Goal: Task Accomplishment & Management: Complete application form

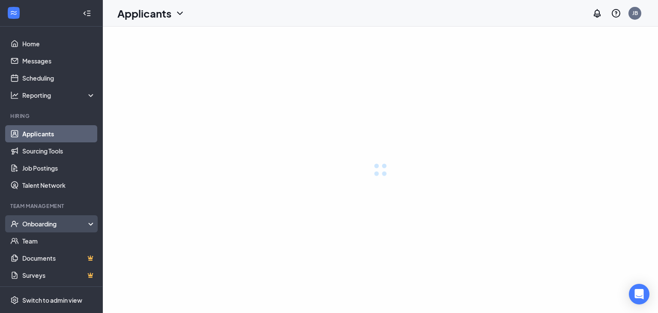
click at [85, 223] on div "Onboarding" at bounding box center [59, 223] width 74 height 9
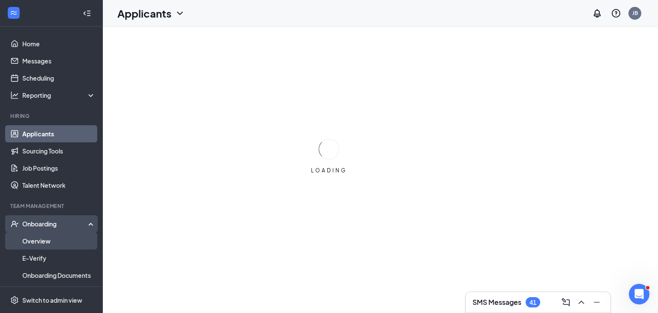
click at [65, 236] on link "Overview" at bounding box center [58, 240] width 73 height 17
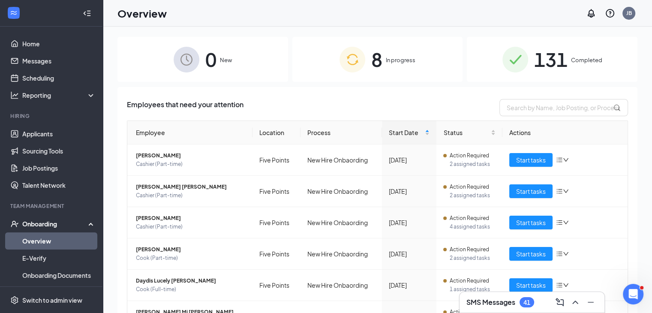
click at [391, 66] on div "8 In progress" at bounding box center [377, 59] width 170 height 45
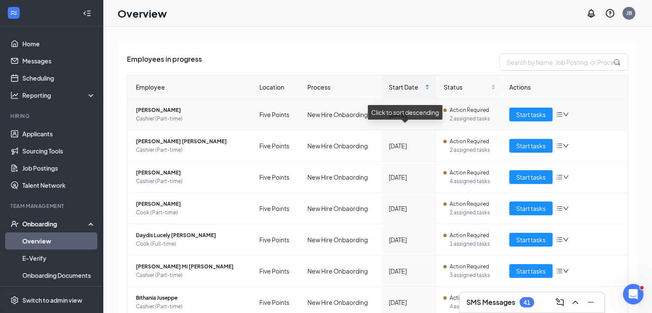
scroll to position [46, 0]
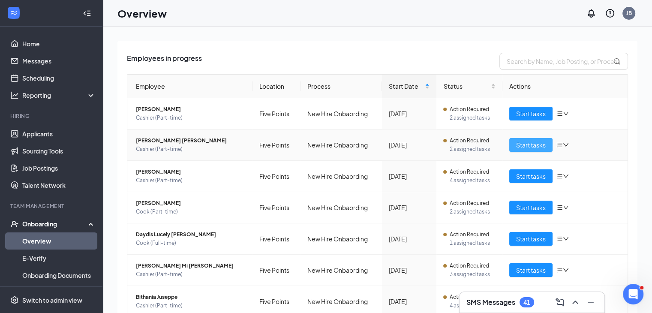
click at [516, 146] on span "Start tasks" at bounding box center [531, 144] width 30 height 9
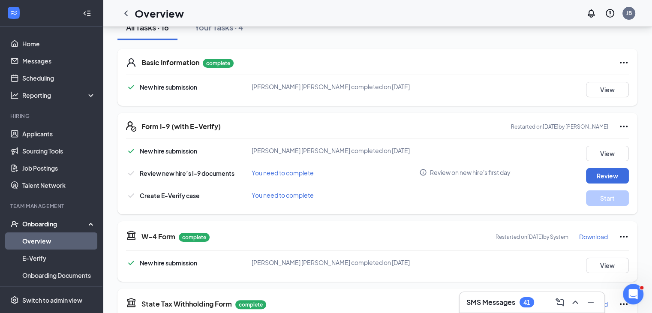
scroll to position [116, 0]
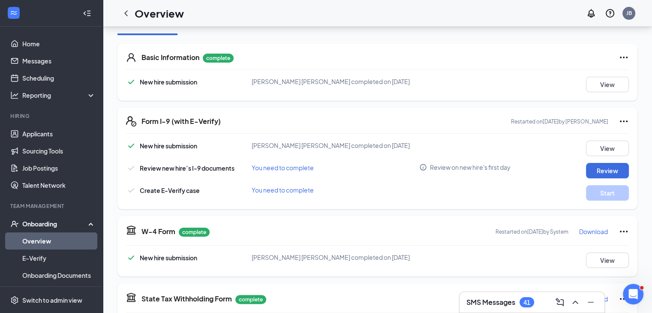
click at [54, 237] on link "Overview" at bounding box center [58, 240] width 73 height 17
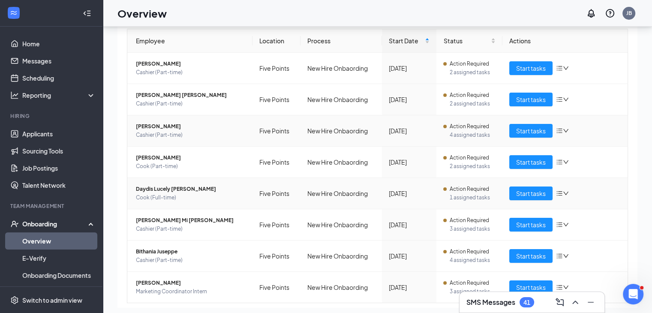
scroll to position [58, 0]
click at [530, 67] on span "Start tasks" at bounding box center [531, 68] width 30 height 9
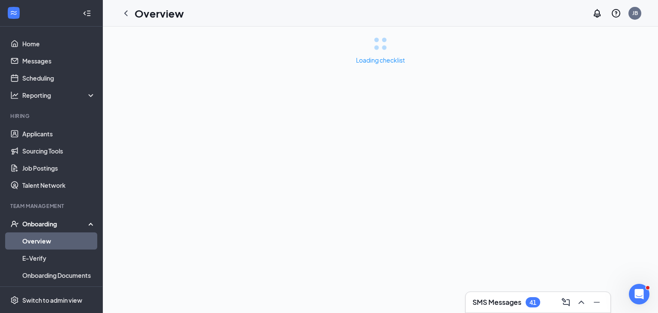
click at [529, 297] on div "41" at bounding box center [533, 302] width 15 height 10
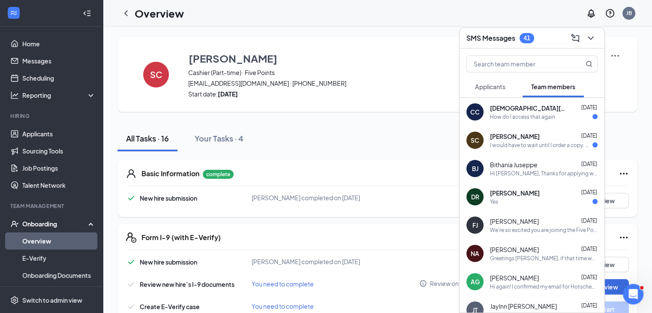
click at [514, 139] on span "Samiyah Cobbs" at bounding box center [515, 136] width 50 height 9
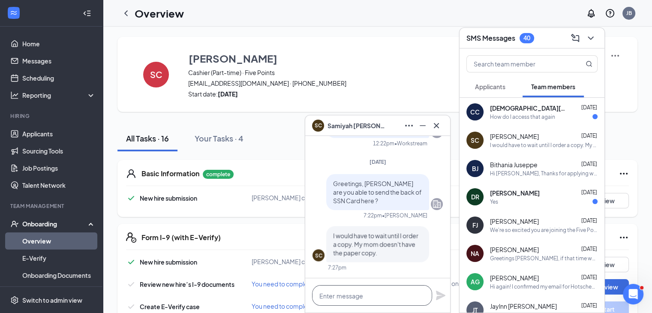
click at [380, 294] on textarea at bounding box center [372, 295] width 120 height 21
click at [428, 123] on button at bounding box center [423, 126] width 14 height 14
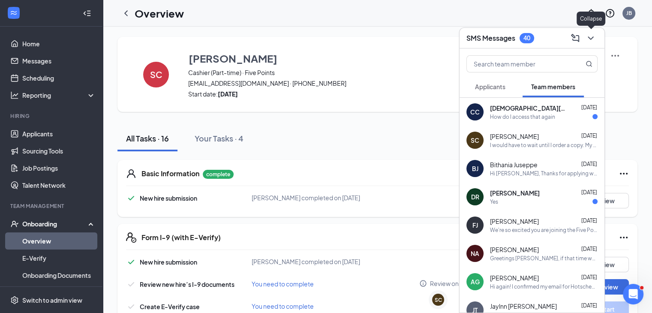
click at [588, 38] on icon "ChevronDown" at bounding box center [590, 38] width 10 height 10
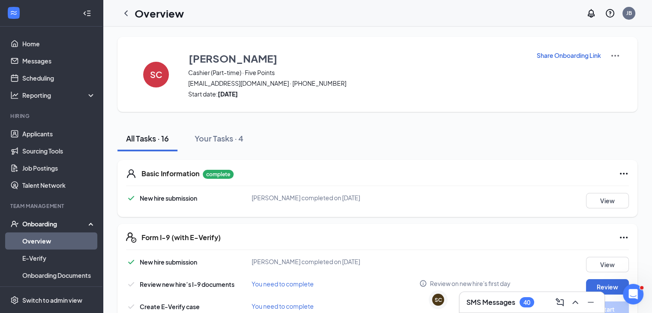
click at [521, 297] on div "40" at bounding box center [526, 302] width 15 height 10
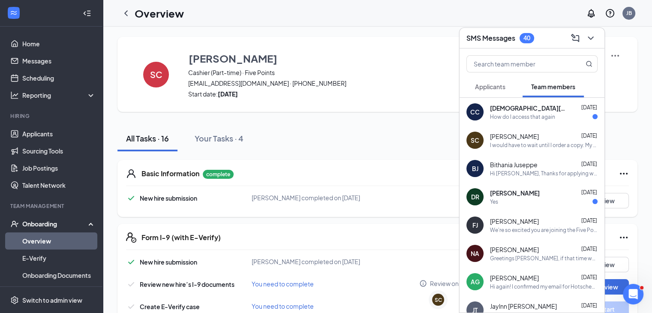
click at [523, 140] on span "Samiyah Cobbs" at bounding box center [514, 136] width 49 height 9
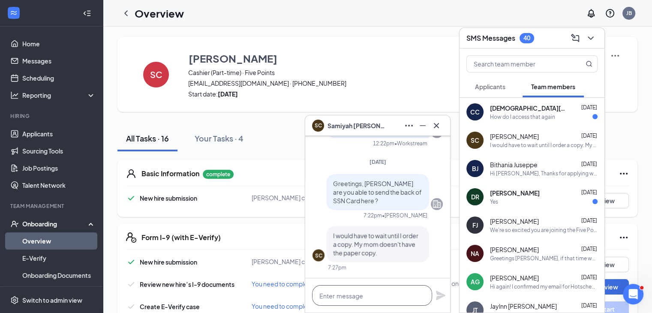
click at [350, 293] on textarea at bounding box center [372, 295] width 120 height 21
type textarea "Greetings, When can you get this in ?"
click at [443, 295] on icon "Plane" at bounding box center [440, 294] width 9 height 9
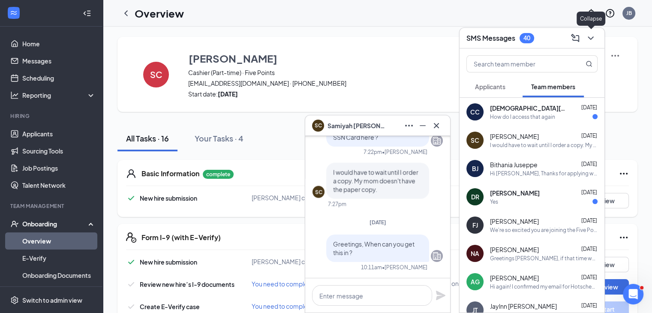
click at [596, 39] on button at bounding box center [590, 38] width 14 height 14
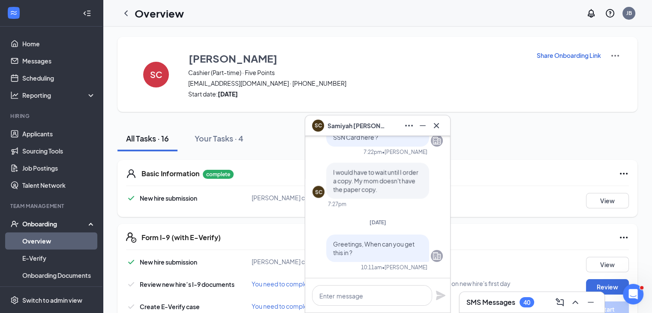
click at [58, 241] on link "Overview" at bounding box center [58, 240] width 73 height 17
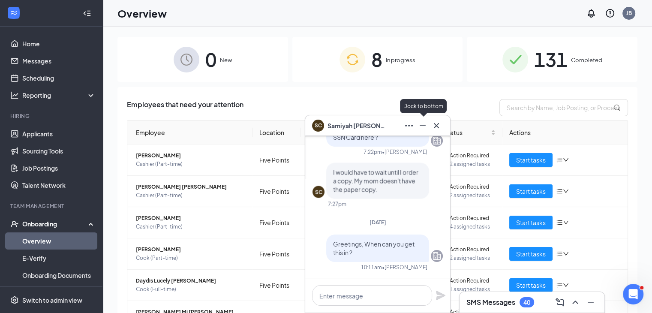
click at [421, 124] on icon "Minimize" at bounding box center [422, 125] width 10 height 10
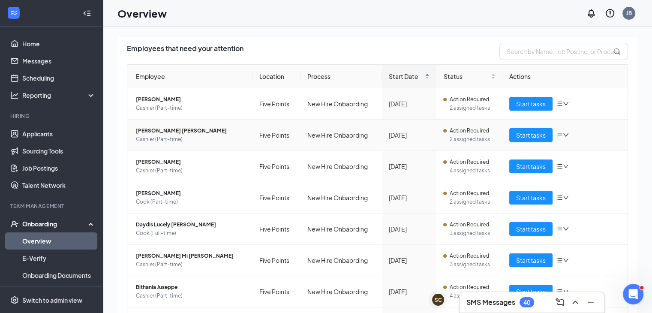
scroll to position [63, 0]
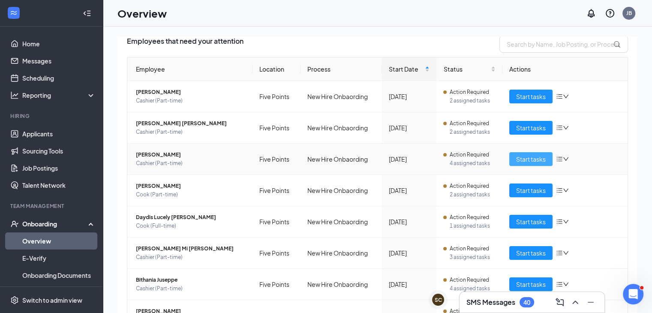
click at [537, 155] on span "Start tasks" at bounding box center [531, 158] width 30 height 9
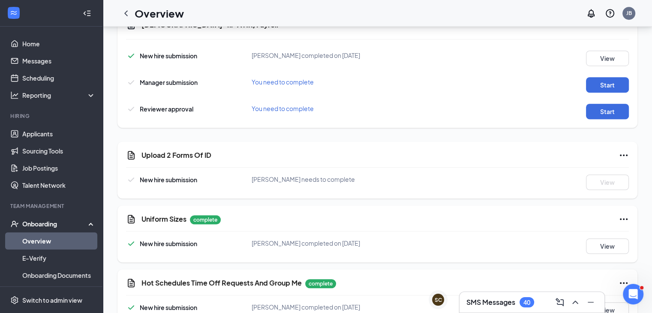
scroll to position [517, 0]
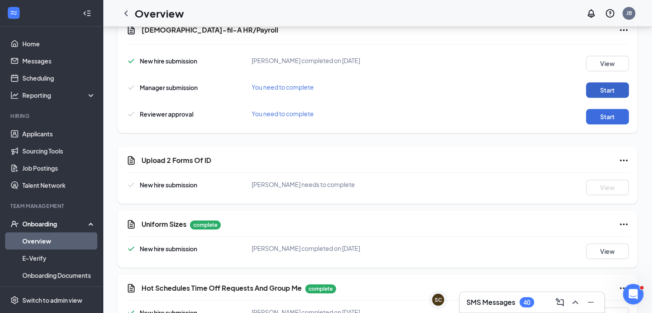
click at [598, 86] on button "Start" at bounding box center [607, 89] width 43 height 15
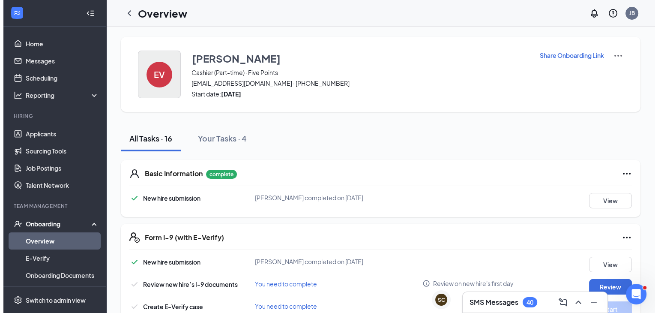
scroll to position [0, 0]
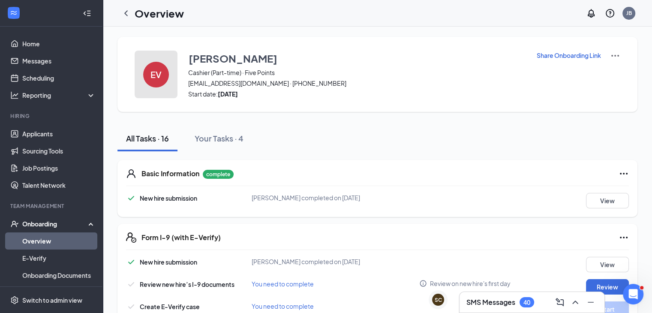
click at [150, 87] on button "EV" at bounding box center [156, 75] width 43 height 48
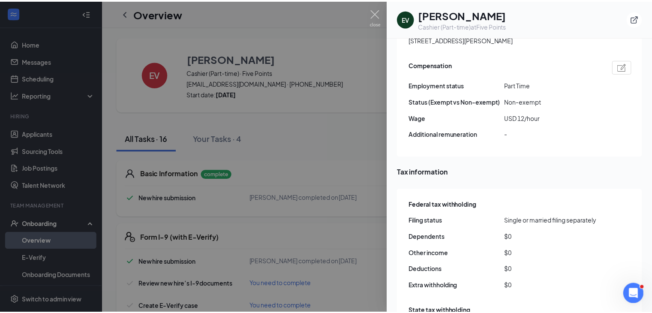
scroll to position [588, 0]
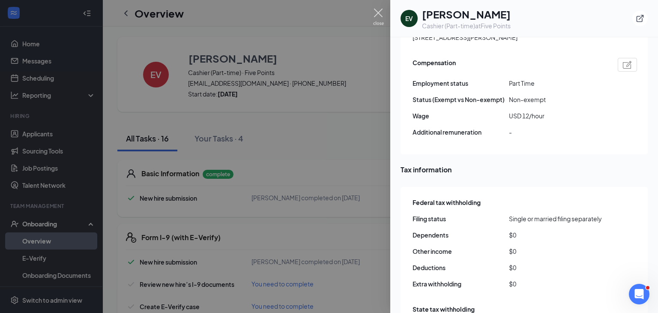
click at [382, 17] on img at bounding box center [378, 17] width 11 height 17
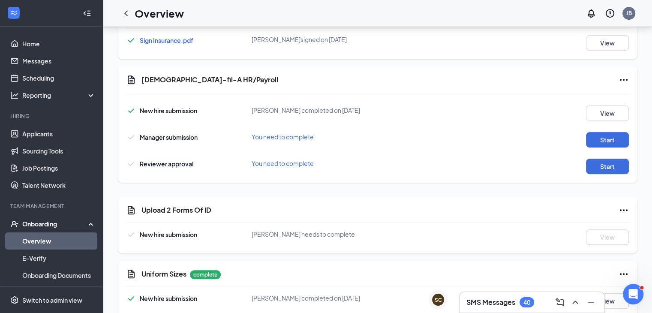
scroll to position [469, 0]
click at [612, 143] on button "Start" at bounding box center [607, 138] width 43 height 15
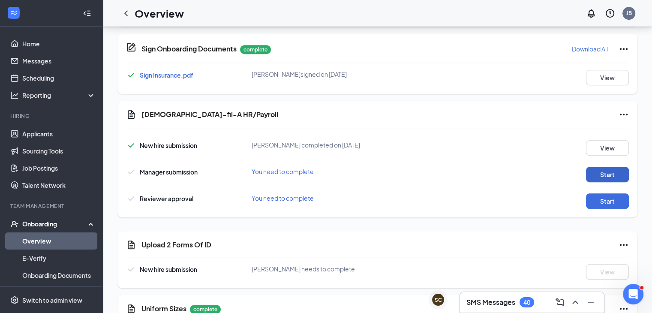
scroll to position [434, 0]
click at [594, 177] on button "Start" at bounding box center [607, 173] width 43 height 15
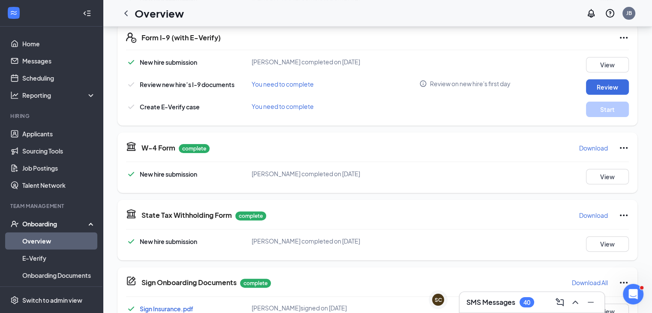
scroll to position [451, 0]
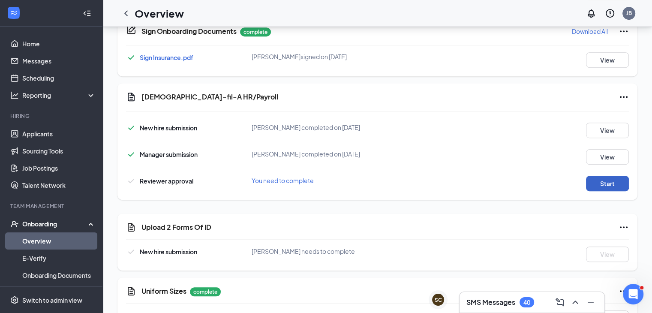
click at [597, 178] on button "Start" at bounding box center [607, 183] width 43 height 15
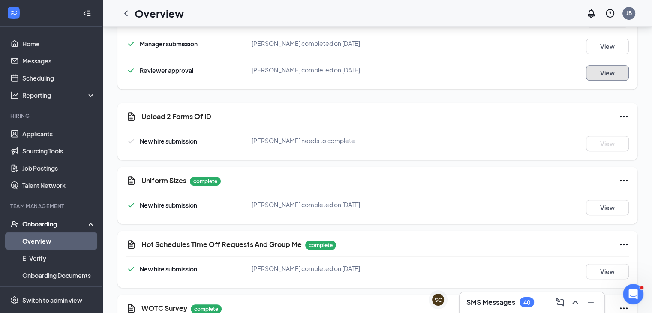
scroll to position [563, 0]
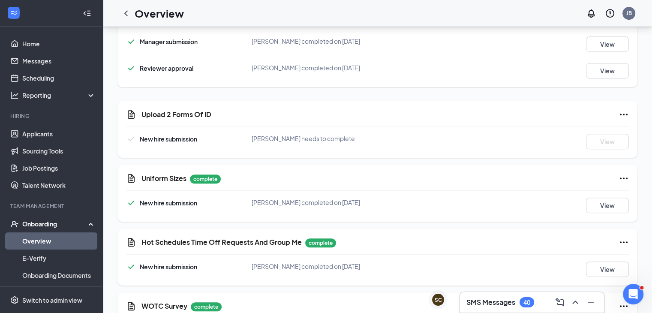
click at [523, 297] on div "40" at bounding box center [526, 302] width 7 height 7
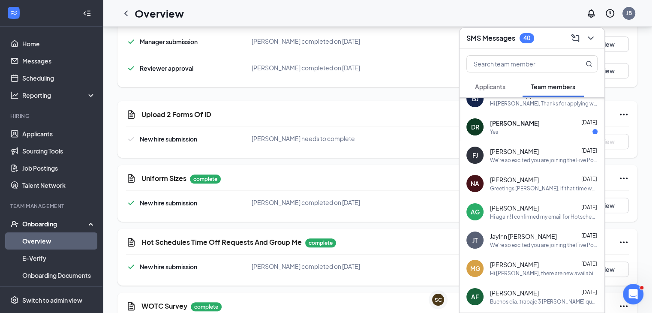
scroll to position [0, 0]
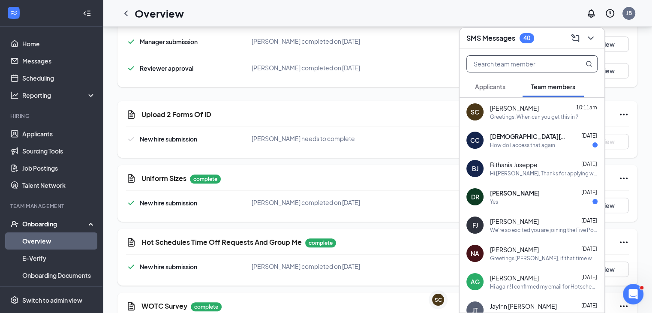
click at [553, 62] on input "text" at bounding box center [518, 64] width 102 height 16
click at [576, 40] on icon "ComposeMessage" at bounding box center [575, 38] width 10 height 10
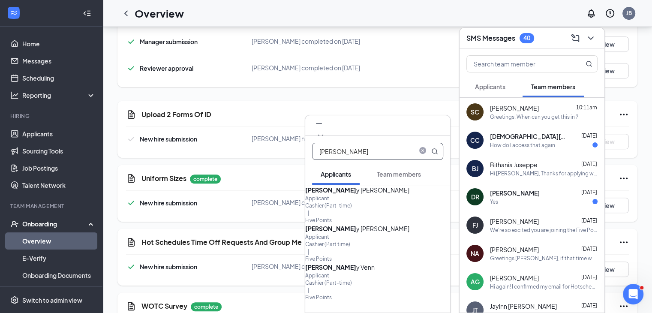
type input "emil"
click at [343, 276] on div "Applicant" at bounding box center [377, 275] width 145 height 7
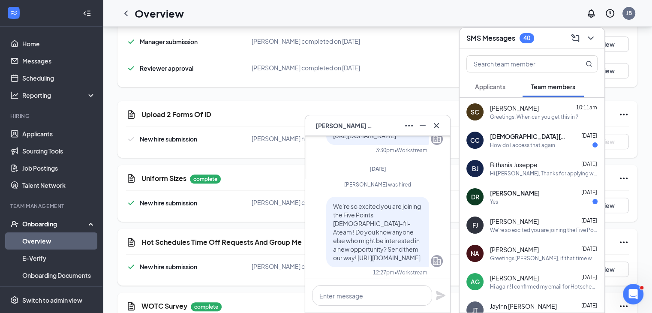
scroll to position [-5, 0]
click at [349, 294] on textarea at bounding box center [372, 295] width 120 height 21
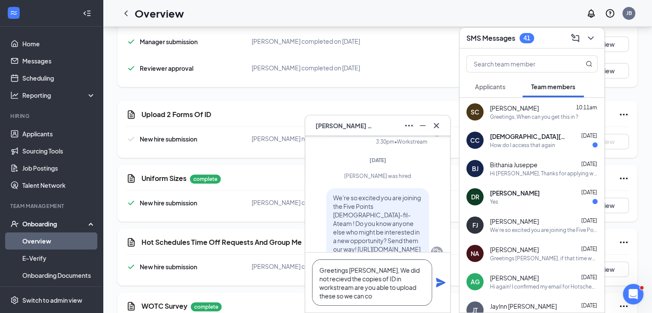
scroll to position [-31, 0]
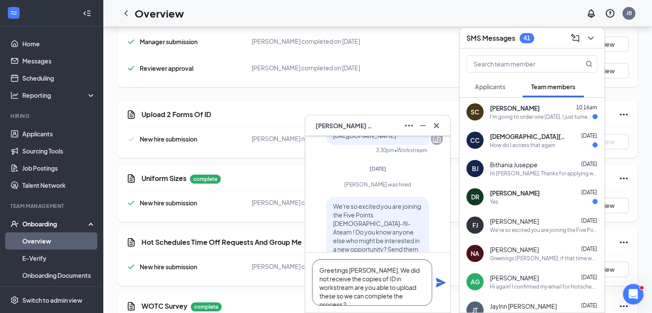
type textarea "Greetings Emily, We did not receive the copies of ID in workstream are you able…"
click at [440, 281] on icon "Plane" at bounding box center [440, 282] width 9 height 9
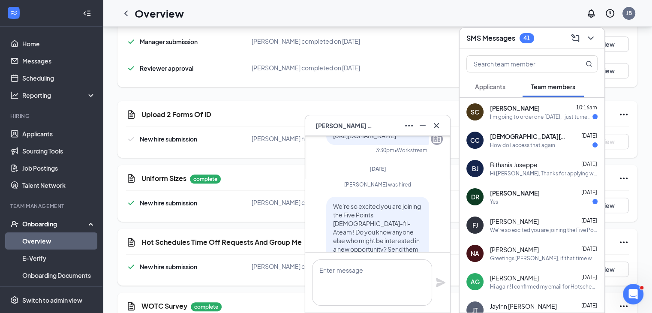
scroll to position [0, 0]
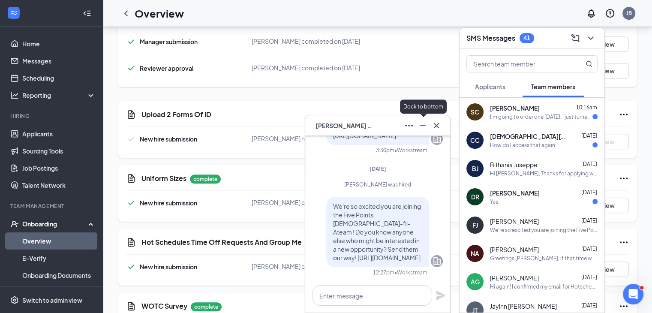
click at [422, 124] on icon "Minimize" at bounding box center [422, 125] width 10 height 10
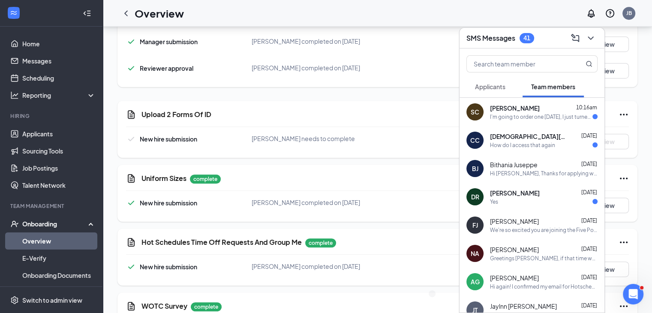
click at [517, 132] on span "[DEMOGRAPHIC_DATA][PERSON_NAME]" at bounding box center [528, 136] width 77 height 9
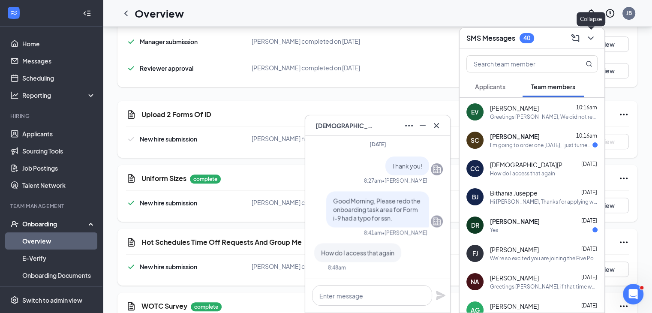
click at [589, 36] on icon "ChevronDown" at bounding box center [590, 38] width 10 height 10
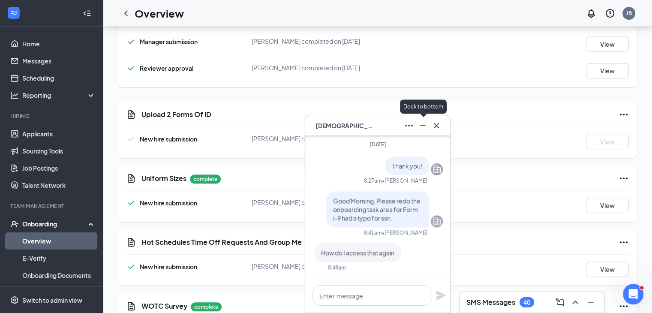
click at [420, 124] on icon "Minimize" at bounding box center [422, 125] width 10 height 10
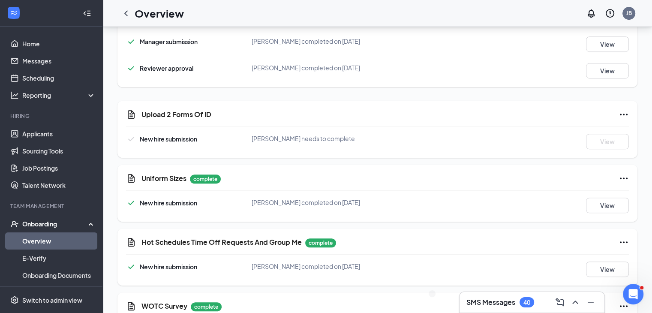
click at [60, 236] on link "Overview" at bounding box center [58, 240] width 73 height 17
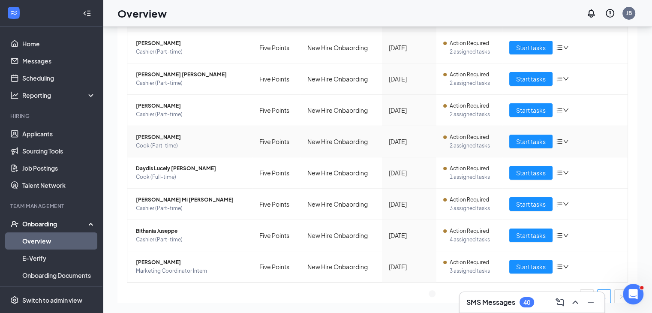
scroll to position [75, 0]
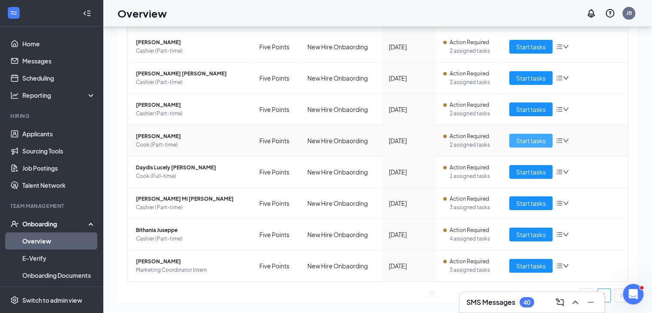
click at [526, 139] on span "Start tasks" at bounding box center [531, 140] width 30 height 9
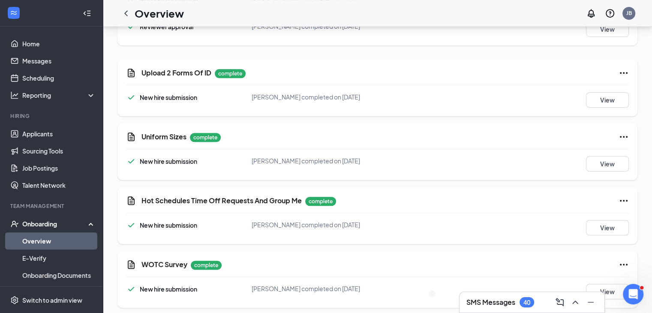
scroll to position [603, 0]
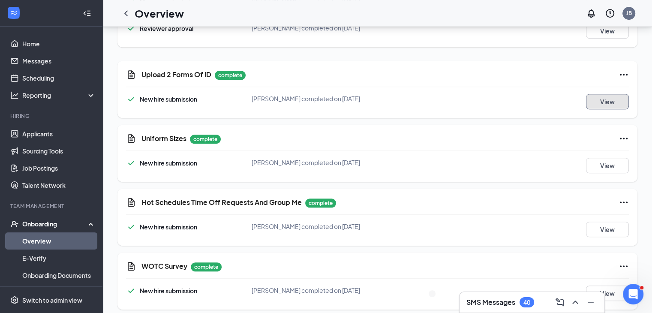
click at [602, 103] on button "View" at bounding box center [607, 101] width 43 height 15
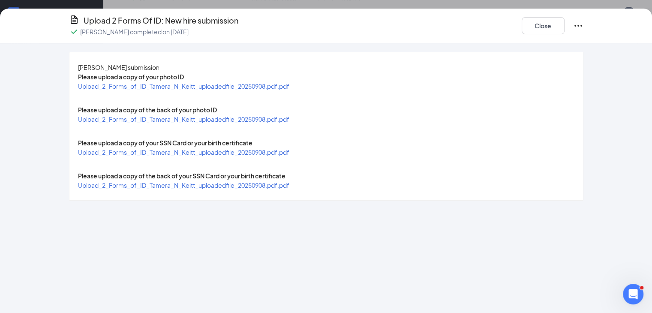
click at [211, 90] on span "Upload_2_Forms_of_ID_Tamera_N_Keitt_uploadedfile_20250908.pdf.pdf" at bounding box center [183, 86] width 211 height 8
click at [193, 123] on span "Upload_2_Forms_of_ID_Tamera_N_Keitt_uploadedfile_20250908.pdf.pdf" at bounding box center [183, 119] width 211 height 8
click at [174, 156] on span "Upload_2_Forms_of_ID_Tamera_N_Keitt_uploadedfile_20250908.pdf.pdf" at bounding box center [183, 152] width 211 height 8
click at [197, 189] on span "Upload_2_Forms_of_ID_Tamera_N_Keitt_uploadedfile_20250908.pdf.pdf" at bounding box center [183, 185] width 211 height 8
click at [564, 30] on button "Close" at bounding box center [542, 25] width 43 height 17
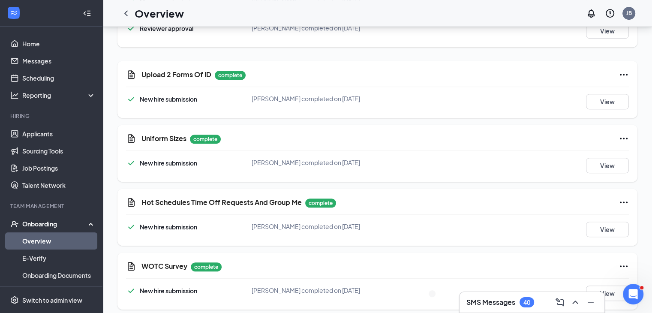
click at [526, 297] on div "40" at bounding box center [526, 302] width 7 height 7
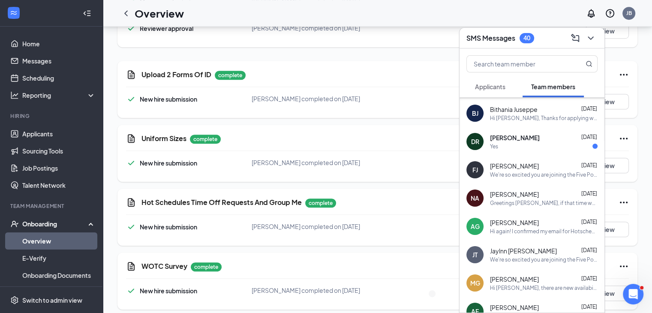
scroll to position [0, 0]
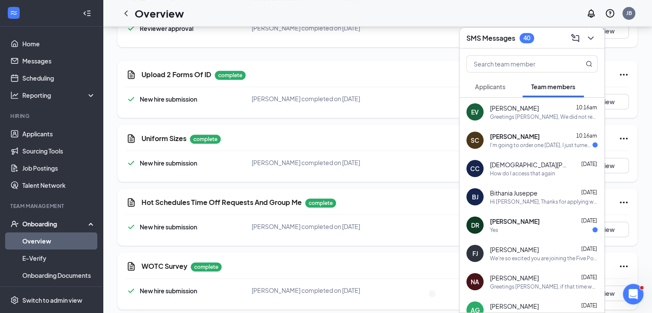
click at [499, 88] on span "Applicants" at bounding box center [490, 87] width 30 height 8
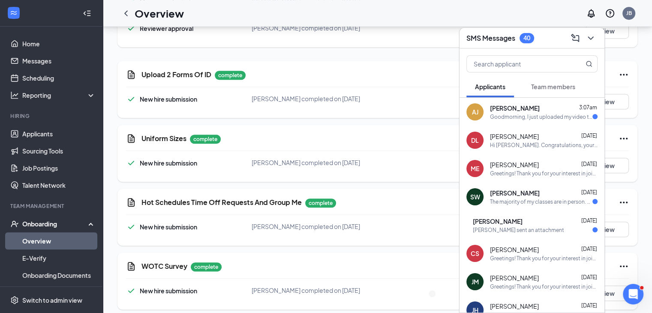
click at [530, 90] on button "Team members" at bounding box center [552, 86] width 61 height 21
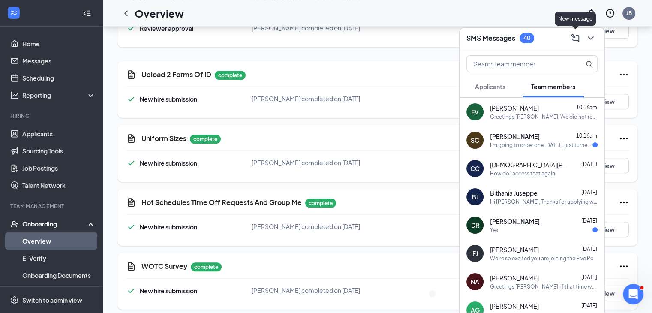
click at [575, 38] on icon "ComposeMessage" at bounding box center [575, 38] width 10 height 10
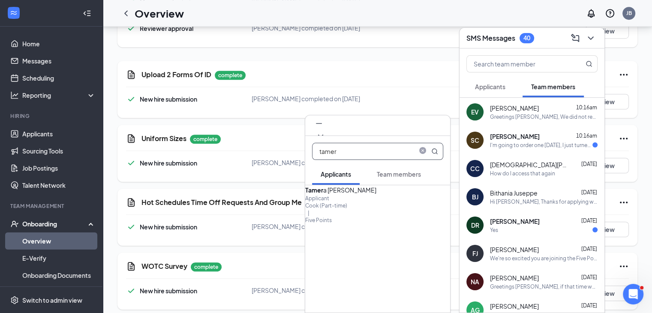
type input "tamer"
click at [351, 202] on div "Applicant" at bounding box center [377, 197] width 145 height 7
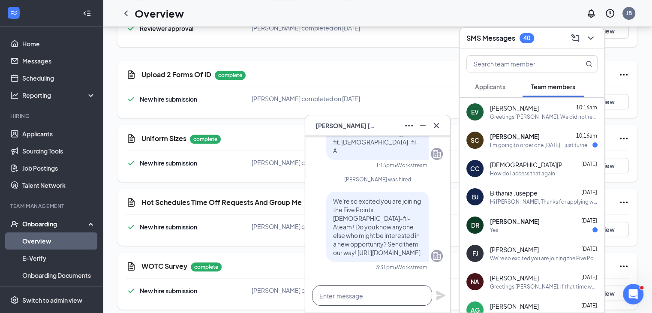
click at [341, 295] on textarea at bounding box center [372, 295] width 120 height 21
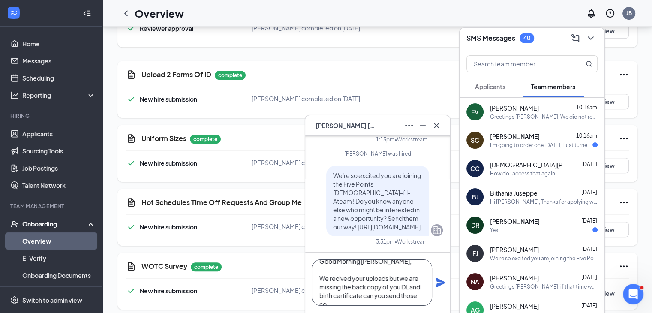
scroll to position [17, 0]
type textarea "Good Morning Tamera, We received your uploads, but we are missing the back copy…"
click at [441, 282] on icon "Plane" at bounding box center [440, 282] width 10 height 10
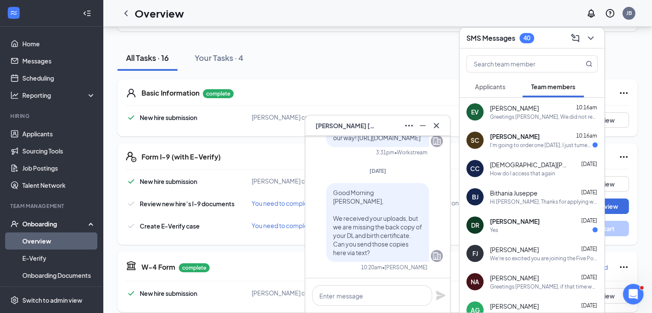
scroll to position [0, 0]
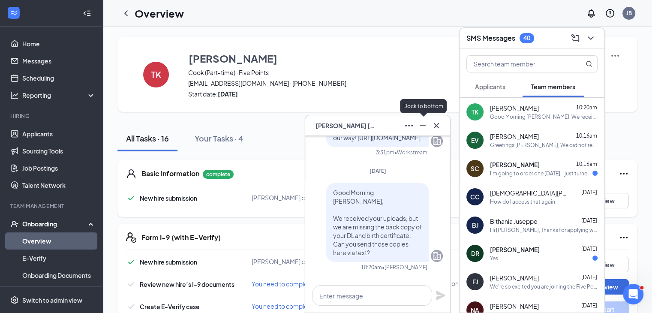
click at [423, 123] on icon "Minimize" at bounding box center [422, 125] width 10 height 10
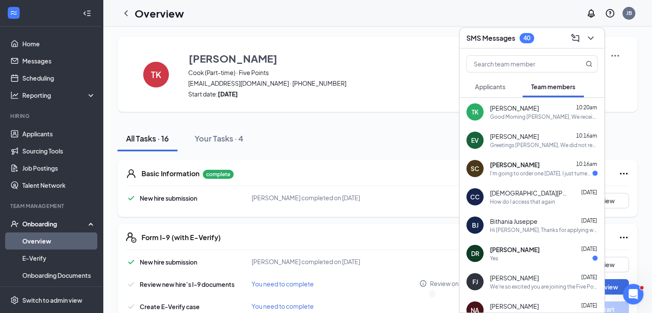
click at [65, 239] on link "Overview" at bounding box center [58, 240] width 73 height 17
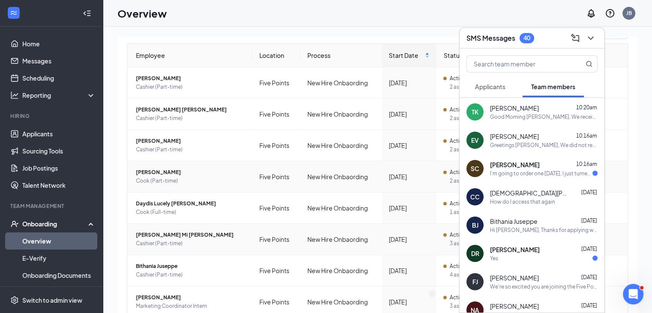
scroll to position [78, 0]
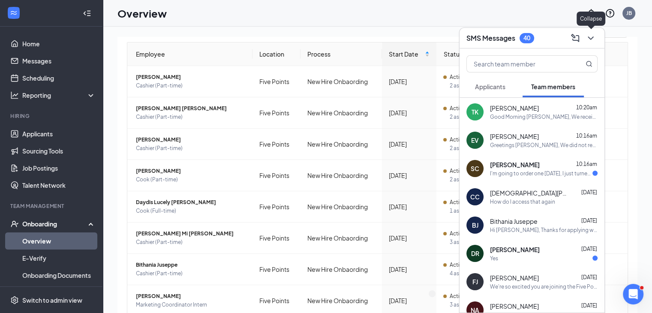
click at [593, 40] on icon "ChevronDown" at bounding box center [590, 38] width 10 height 10
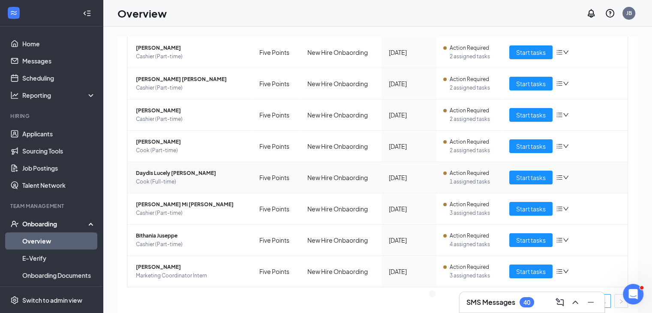
scroll to position [111, 0]
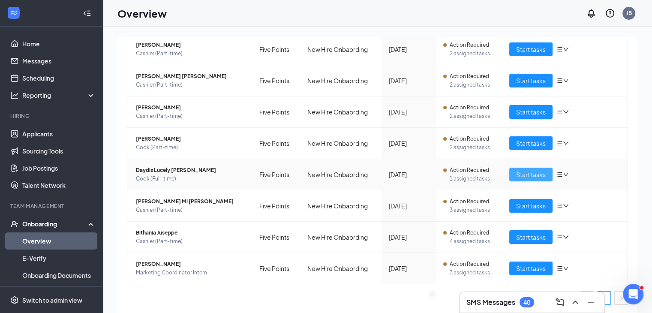
click at [516, 174] on span "Start tasks" at bounding box center [531, 174] width 30 height 9
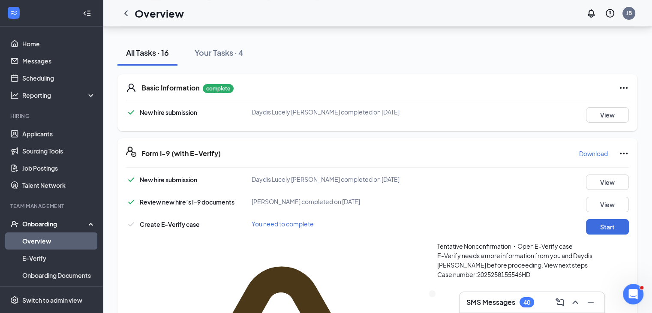
scroll to position [84, 0]
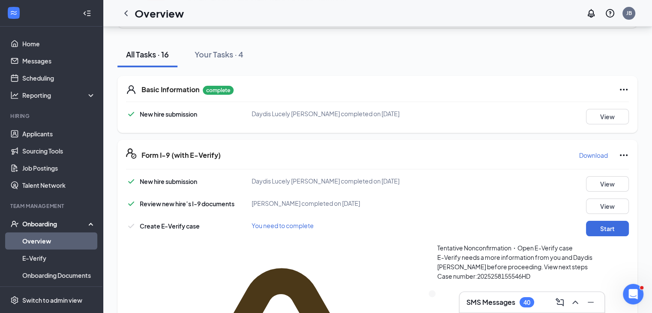
click at [59, 241] on link "Overview" at bounding box center [58, 240] width 73 height 17
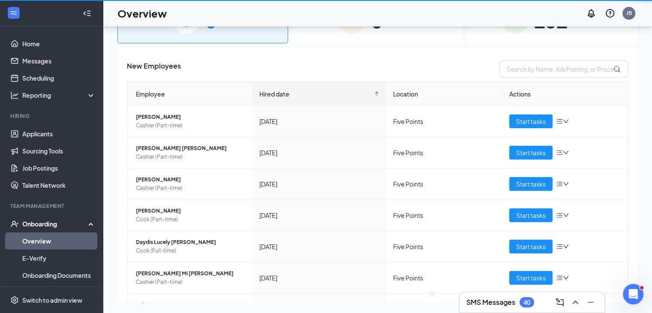
scroll to position [39, 0]
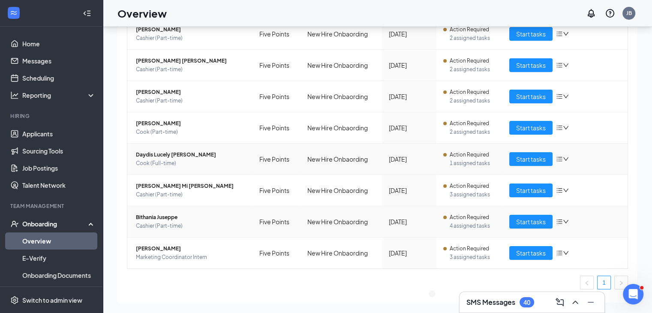
scroll to position [93, 0]
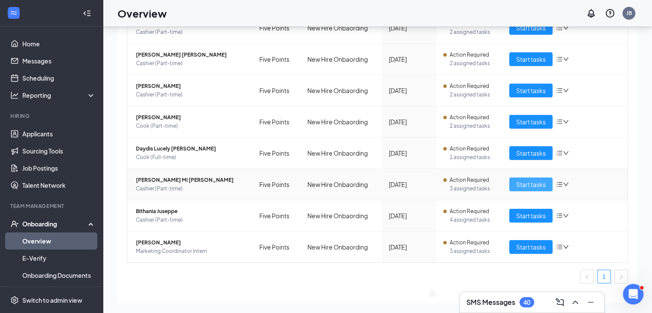
click at [533, 182] on span "Start tasks" at bounding box center [531, 183] width 30 height 9
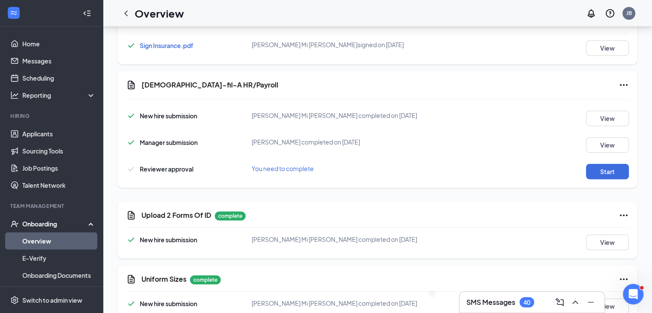
scroll to position [464, 0]
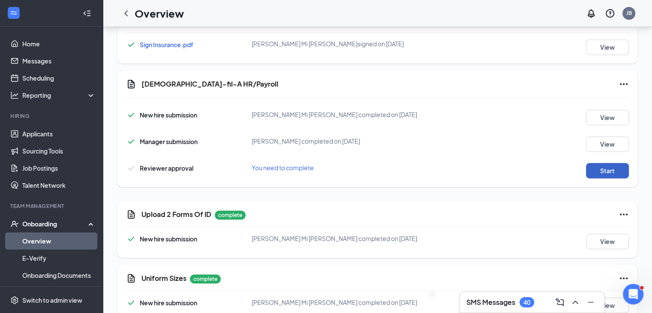
click at [598, 168] on button "Start" at bounding box center [607, 170] width 43 height 15
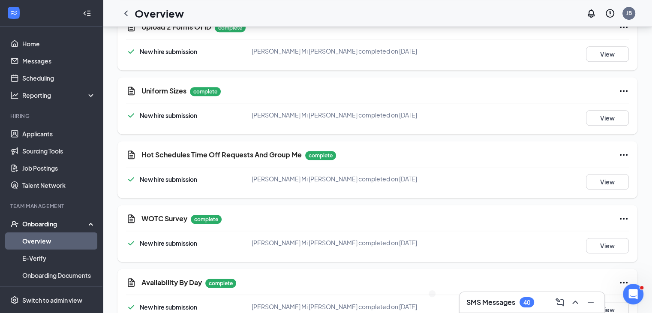
scroll to position [613, 0]
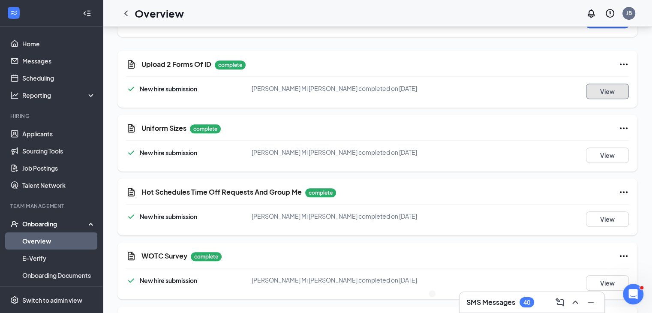
click at [601, 90] on button "View" at bounding box center [607, 91] width 43 height 15
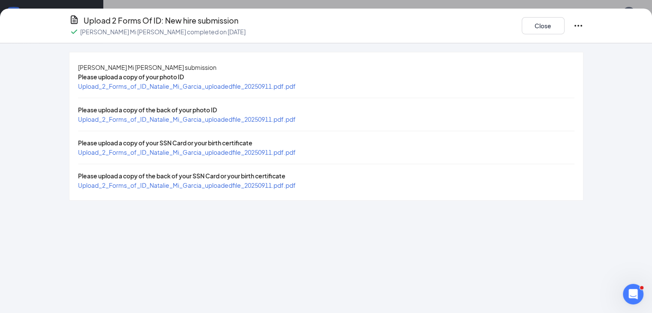
click at [225, 90] on span "Upload_2_Forms_of_ID_Natalie_Mi_Garcia_uploadedfile_20250911.pdf.pdf" at bounding box center [187, 86] width 218 height 8
click at [247, 123] on span "Upload_2_Forms_of_ID_Natalie_Mi_Garcia_uploadedfile_20250911.pdf.pdf" at bounding box center [187, 119] width 218 height 8
click at [220, 156] on span "Upload_2_Forms_of_ID_Natalie_Mi_Garcia_uploadedfile_20250911.pdf.pdf" at bounding box center [187, 152] width 218 height 8
click at [194, 189] on span "Upload_2_Forms_of_ID_Natalie_Mi_Garcia_uploadedfile_20250911.pdf.pdf" at bounding box center [187, 185] width 218 height 8
click at [564, 31] on button "Close" at bounding box center [542, 25] width 43 height 17
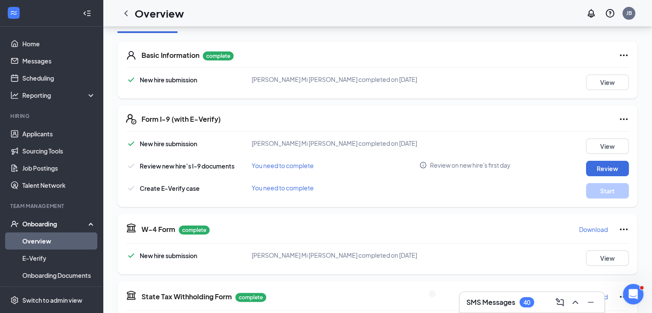
scroll to position [114, 0]
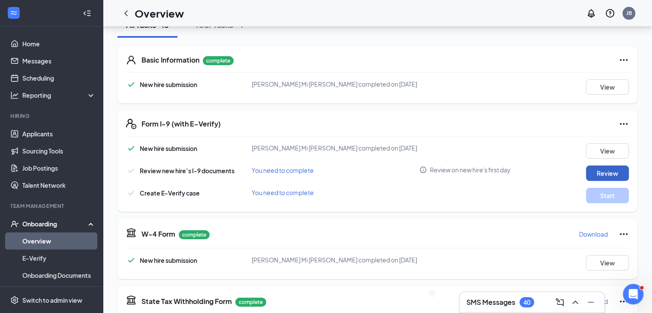
click at [592, 171] on button "Review" at bounding box center [607, 172] width 43 height 15
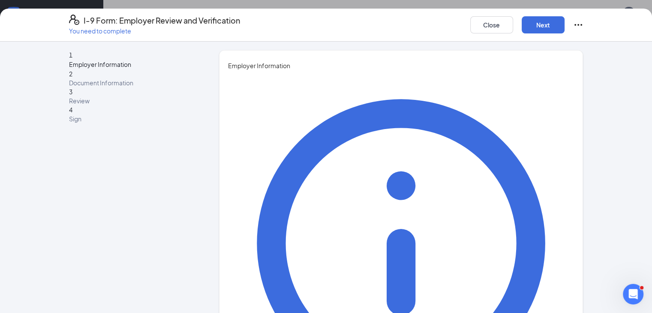
type input "[PERSON_NAME]"
type input "Jaden"
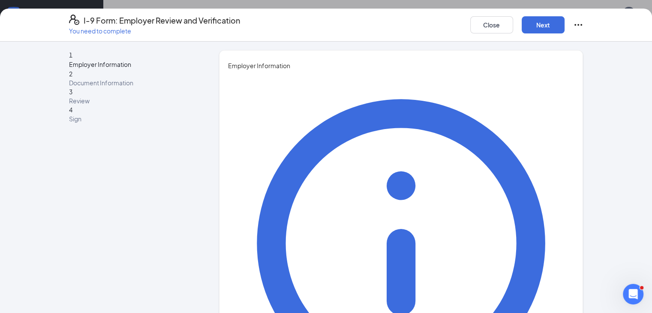
type input "People Director"
type input "[EMAIL_ADDRESS][DOMAIN_NAME]"
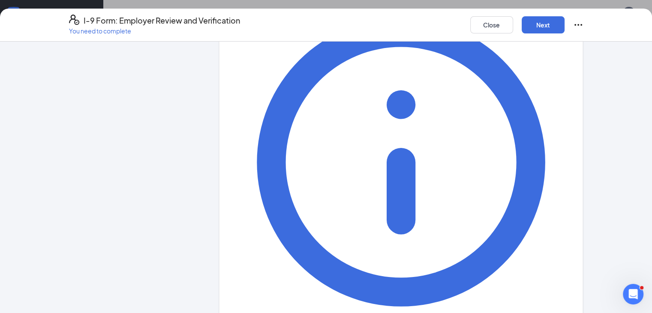
type input "8034069241"
click at [564, 26] on button "Next" at bounding box center [542, 24] width 43 height 17
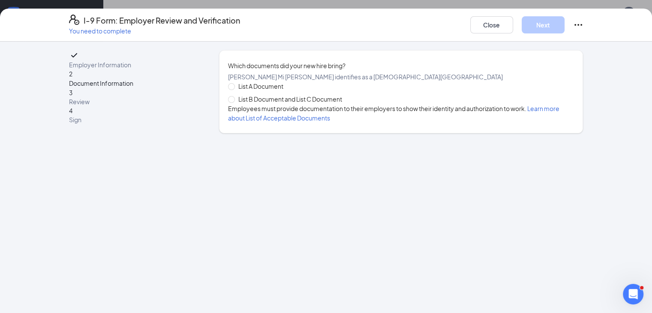
scroll to position [0, 0]
click at [269, 104] on span "List B Document and List C Document" at bounding box center [290, 98] width 111 height 9
click at [234, 102] on input "List B Document and List C Document" at bounding box center [231, 99] width 6 height 6
radio input "true"
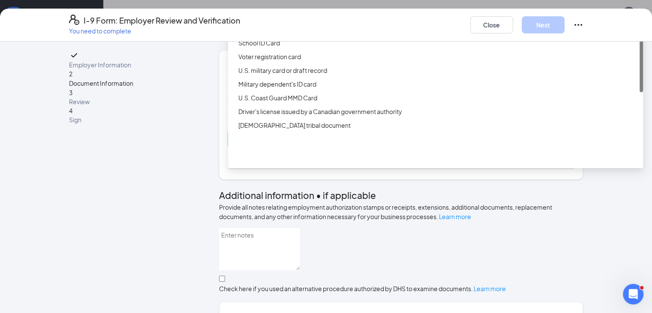
click at [237, 145] on input "search" at bounding box center [398, 138] width 330 height 13
click at [310, 22] on div "Driver’s License issued by U.S State or outlying US possession" at bounding box center [435, 16] width 415 height 14
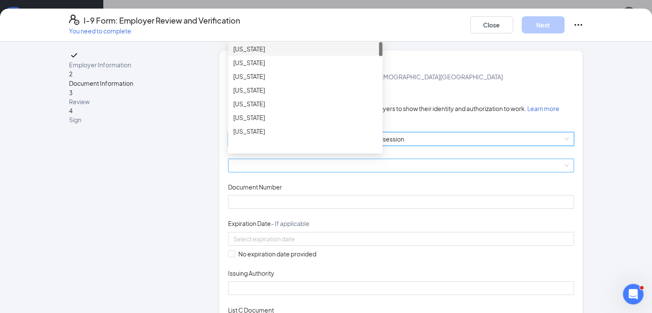
click at [256, 172] on span at bounding box center [401, 165] width 336 height 13
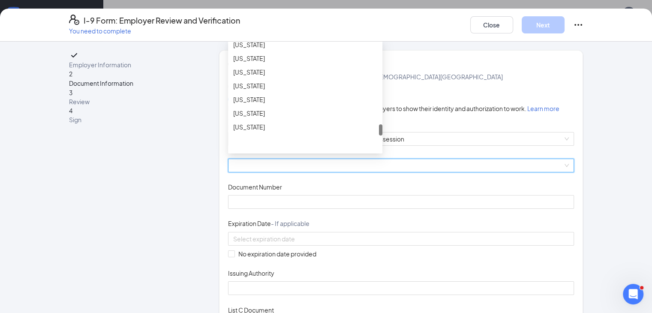
scroll to position [787, 0]
click at [253, 104] on div "South Carolina" at bounding box center [305, 98] width 144 height 9
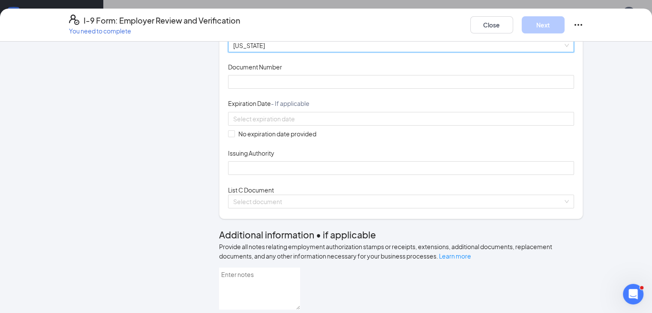
scroll to position [141, 0]
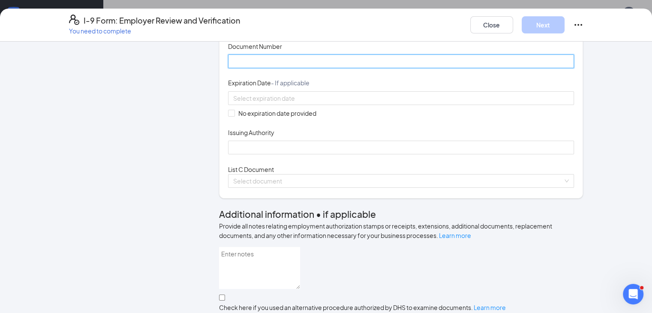
click at [246, 68] on input "Document Number" at bounding box center [401, 61] width 346 height 14
type input "107032155"
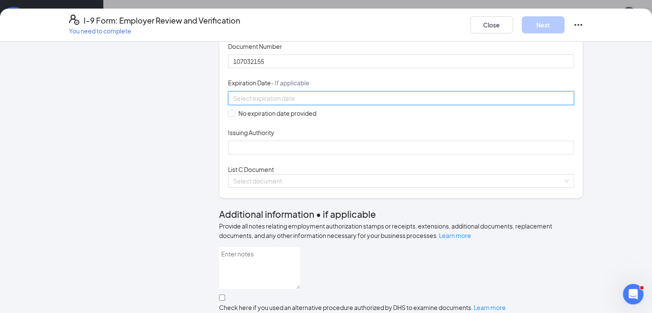
click at [233, 103] on input at bounding box center [400, 97] width 334 height 9
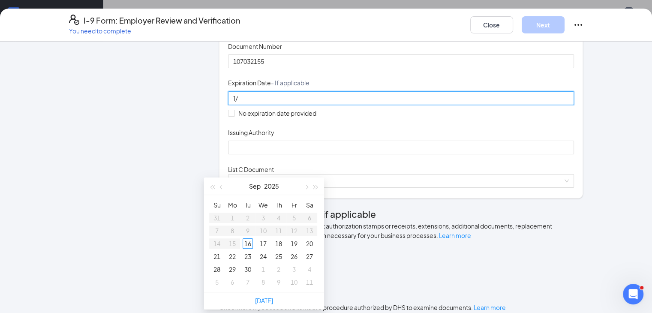
type input "1"
click at [278, 228] on div "6" at bounding box center [278, 230] width 10 height 10
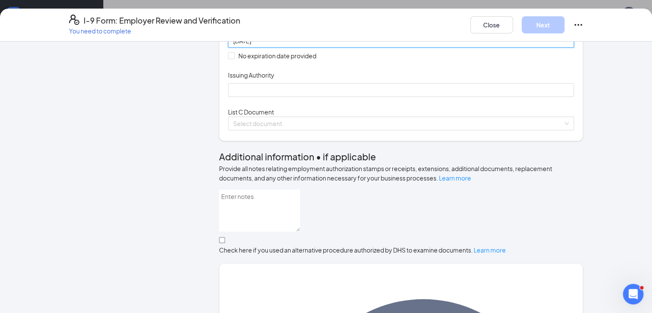
scroll to position [198, 0]
type input "01/06/2033"
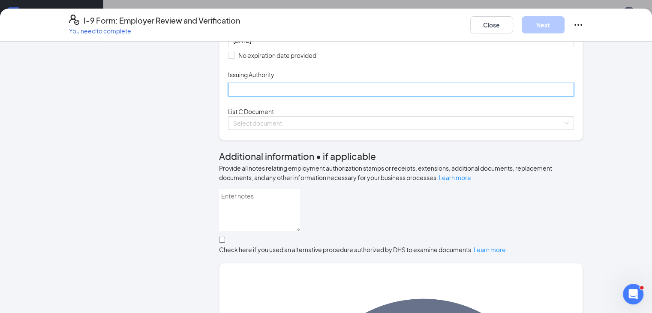
click at [260, 96] on input "Issuing Authority" at bounding box center [401, 90] width 346 height 14
type input "SC State Gov"
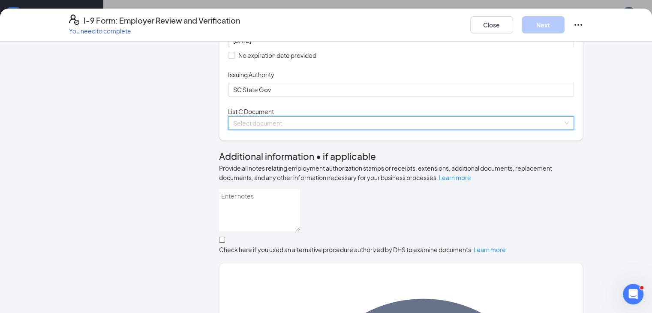
click at [269, 130] on div "Select document List C Documents Unrestricted Social Security Card Certificatio…" at bounding box center [401, 123] width 346 height 14
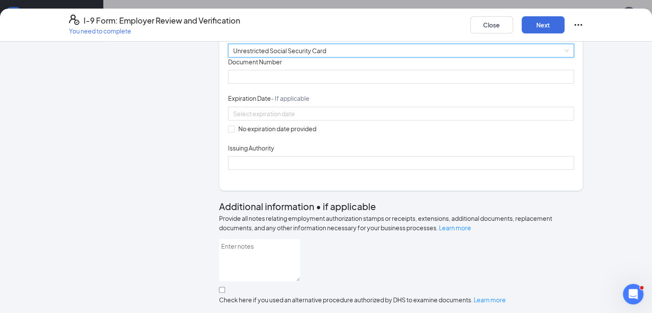
scroll to position [272, 0]
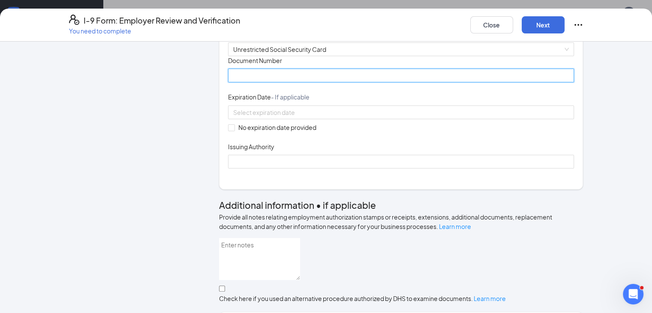
click at [237, 82] on input "Document Number" at bounding box center [401, 76] width 346 height 14
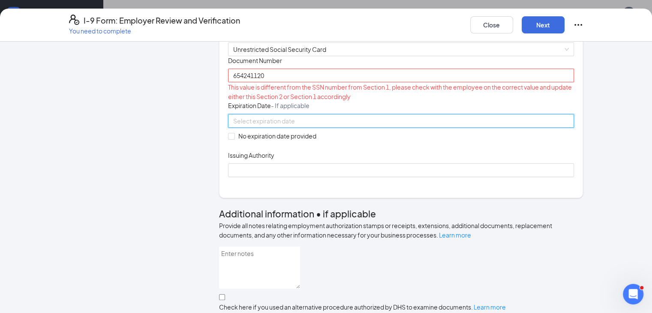
click at [260, 126] on input at bounding box center [400, 120] width 334 height 9
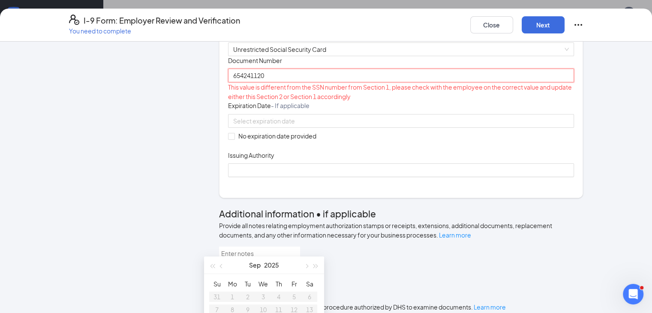
click at [228, 82] on input "654241120" at bounding box center [401, 76] width 346 height 14
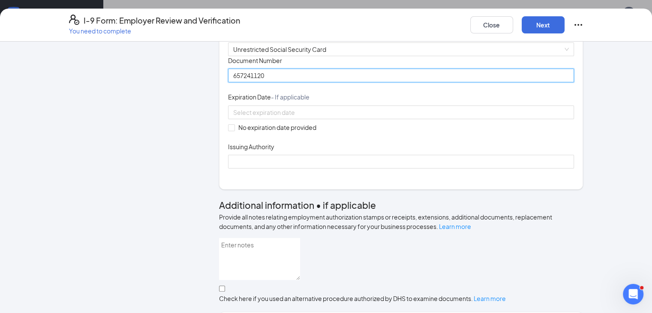
type input "657241120"
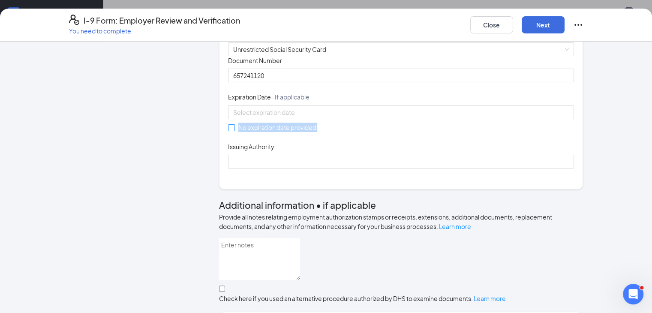
drag, startPoint x: 206, startPoint y: 240, endPoint x: 210, endPoint y: 236, distance: 5.2
click at [228, 168] on div "Document Title Unrestricted Social Security Card Document Number 657241120 Expi…" at bounding box center [401, 112] width 346 height 112
click at [228, 130] on input "No expiration date provided" at bounding box center [231, 127] width 6 height 6
checkbox input "true"
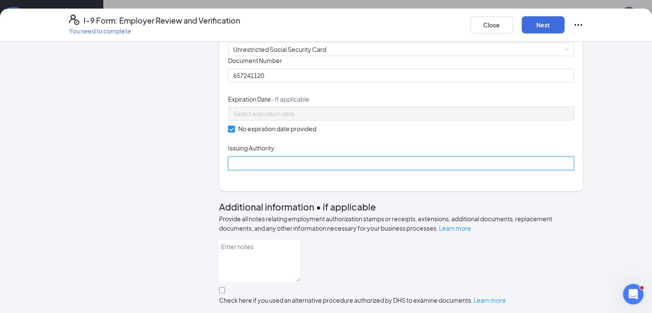
click at [228, 170] on input "Issuing Authority" at bounding box center [401, 163] width 346 height 14
type input "SSN Admin"
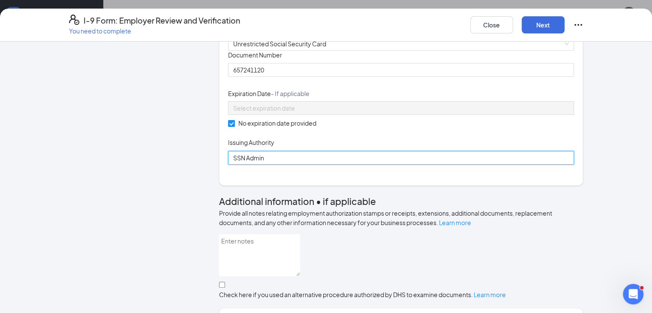
scroll to position [488, 0]
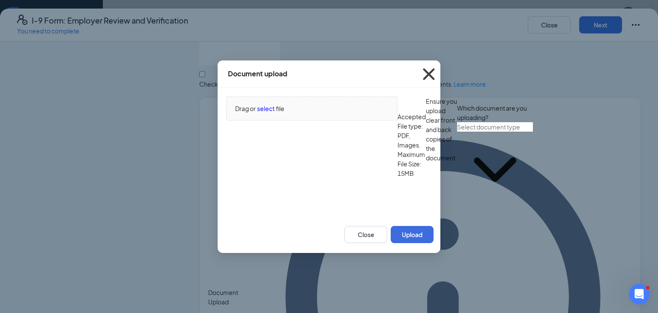
click at [428, 82] on icon "Cross" at bounding box center [428, 74] width 23 height 23
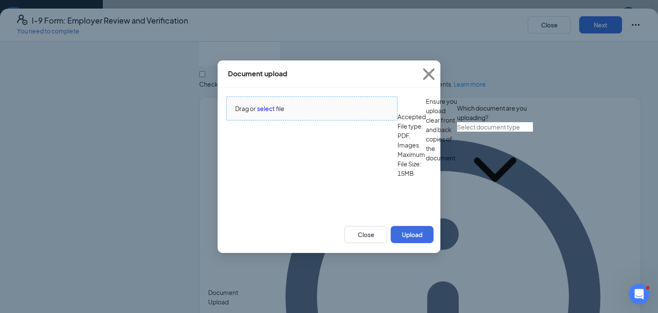
click at [263, 113] on span "select" at bounding box center [266, 108] width 18 height 9
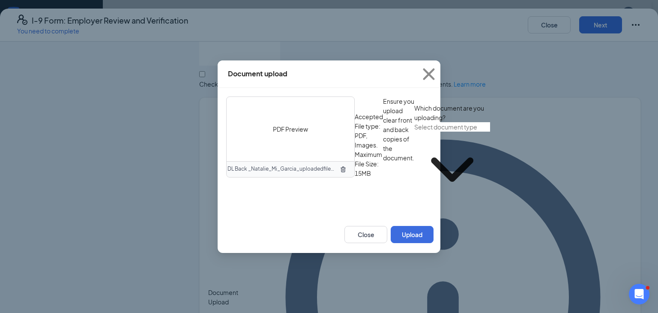
click at [414, 132] on input "text" at bounding box center [452, 126] width 76 height 9
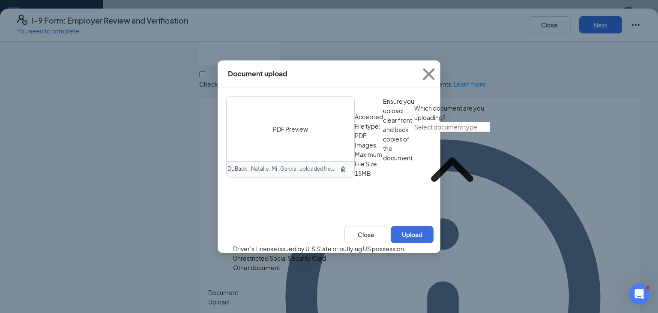
click at [288, 244] on div "Driver’s License issued by U.S State or outlying US possession" at bounding box center [318, 248] width 171 height 9
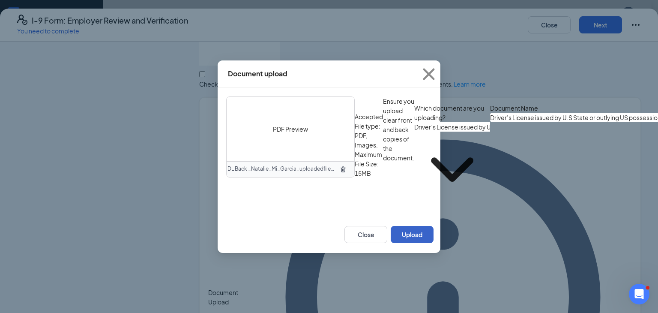
click at [405, 243] on button "Upload" at bounding box center [412, 234] width 43 height 17
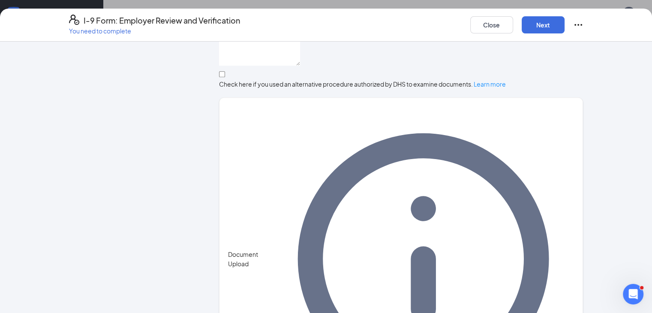
scroll to position [568, 0]
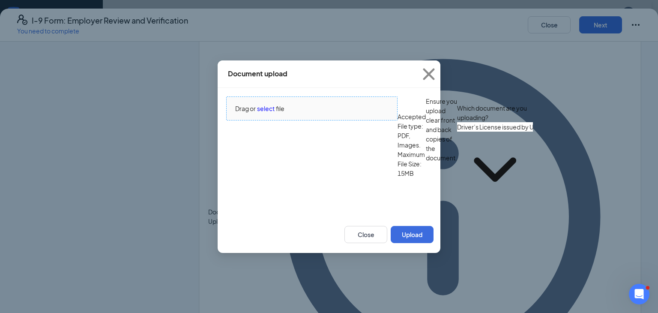
click at [274, 112] on span "Drag or select file" at bounding box center [312, 108] width 170 height 23
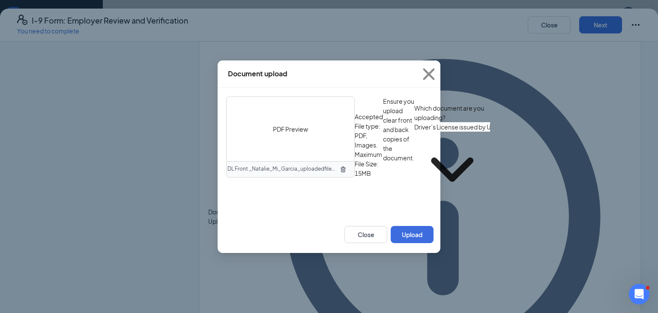
click at [414, 132] on input "Driver’s License issued by U.S State or outlying US possession" at bounding box center [452, 126] width 76 height 9
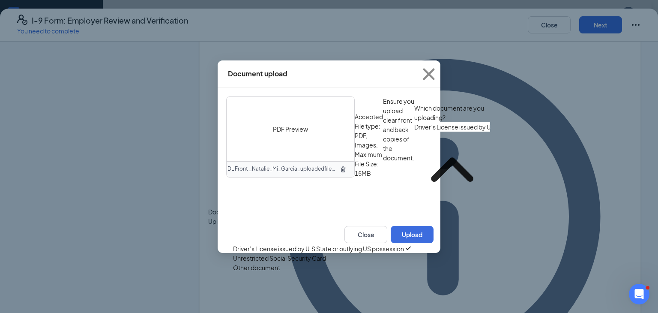
click at [302, 244] on div "Driver’s License issued by U.S State or outlying US possession" at bounding box center [318, 248] width 171 height 9
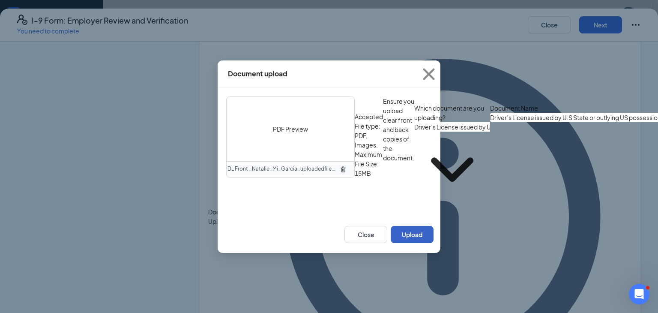
click at [405, 243] on button "Upload" at bounding box center [412, 234] width 43 height 17
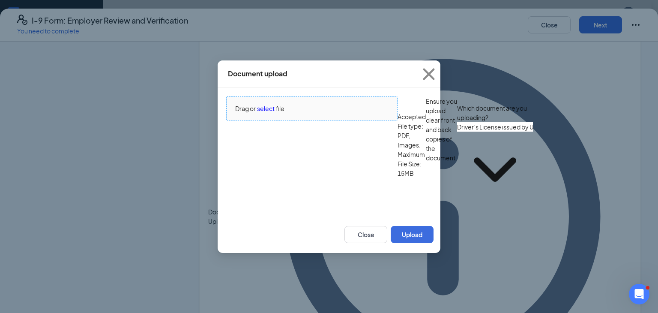
click at [260, 113] on span "select" at bounding box center [266, 108] width 18 height 9
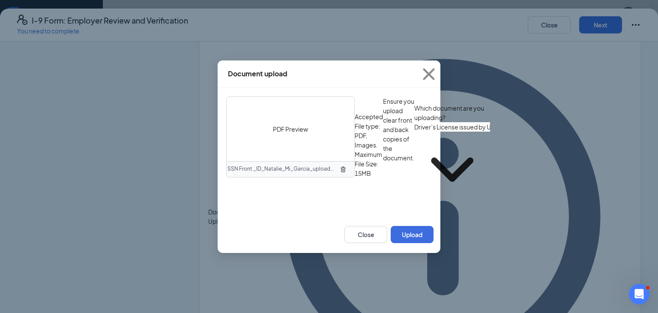
click at [414, 132] on input "Driver’s License issued by U.S State or outlying US possession" at bounding box center [452, 126] width 76 height 9
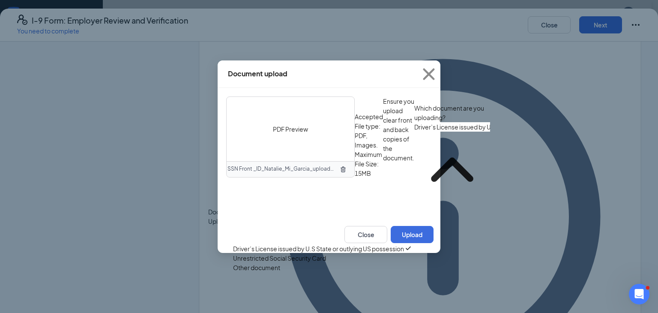
click at [326, 260] on div "Unrestricted Social Security Card" at bounding box center [279, 257] width 93 height 9
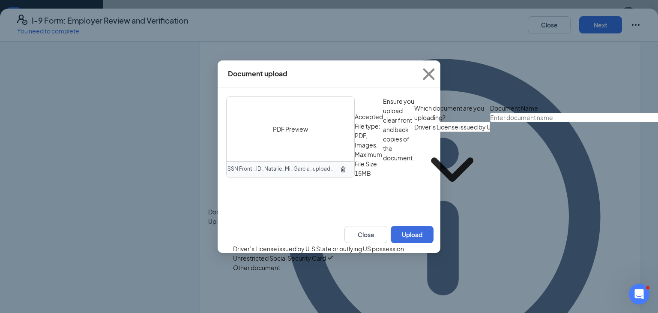
type input "Unrestricted Social Security Card"
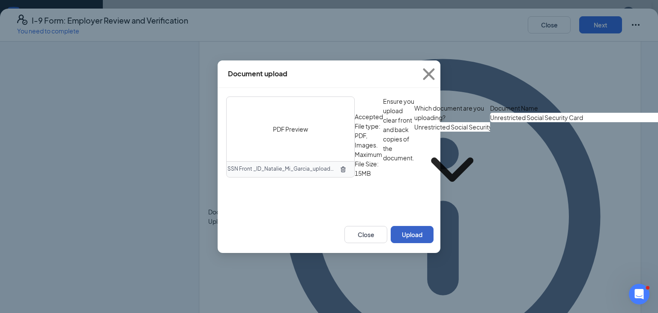
click at [408, 243] on button "Upload" at bounding box center [412, 234] width 43 height 17
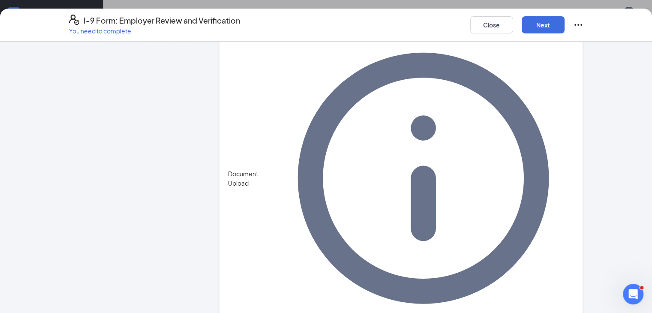
scroll to position [228, 0]
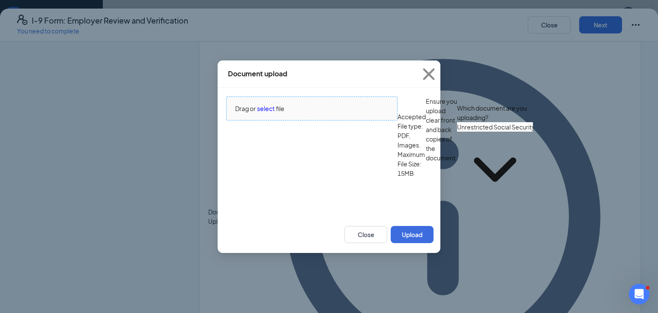
click at [262, 120] on span "Drag or select file" at bounding box center [312, 108] width 170 height 23
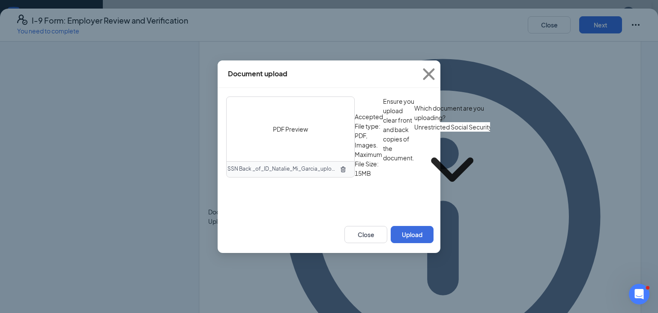
click at [414, 132] on input "Unrestricted Social Security Card" at bounding box center [452, 126] width 76 height 9
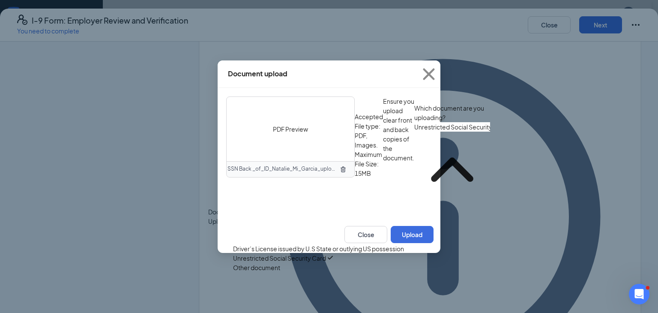
click at [326, 261] on div "Unrestricted Social Security Card" at bounding box center [279, 257] width 93 height 9
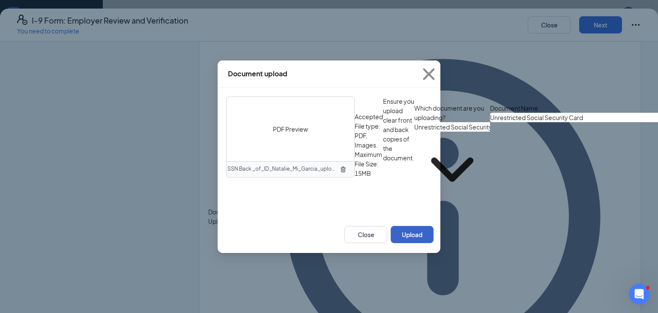
click at [411, 243] on button "Upload" at bounding box center [412, 234] width 43 height 17
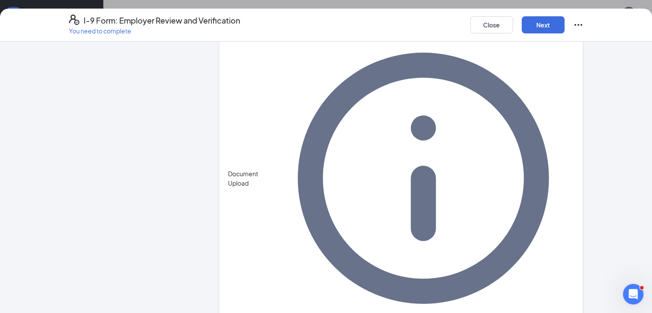
scroll to position [656, 0]
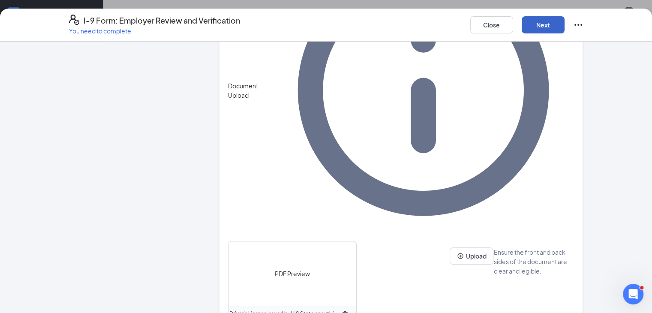
click at [564, 24] on button "Next" at bounding box center [542, 24] width 43 height 17
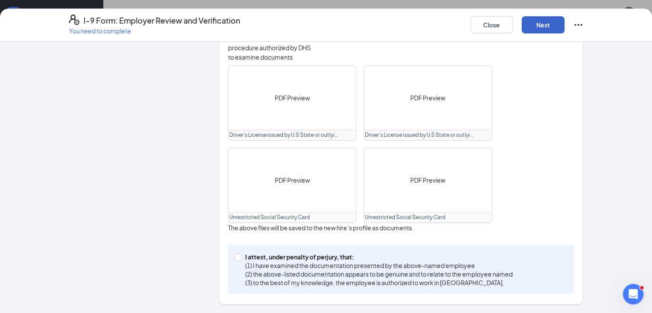
scroll to position [355, 0]
click at [235, 261] on label "I attest, under penalty of [PERSON_NAME], that: (1) I have examined the documen…" at bounding box center [375, 269] width 281 height 35
click at [235, 260] on input "I attest, under penalty of [PERSON_NAME], that: (1) I have examined the documen…" at bounding box center [238, 257] width 6 height 6
checkbox input "true"
click at [583, 33] on div "Close Next" at bounding box center [526, 25] width 113 height 21
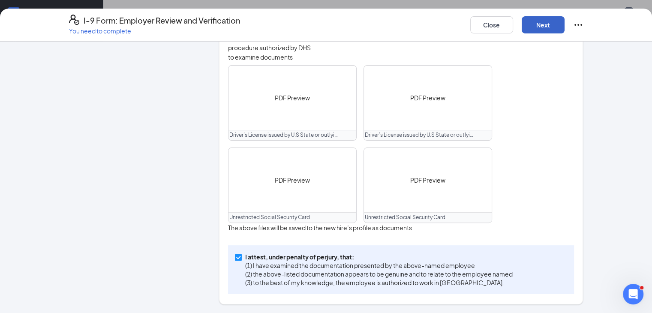
click at [564, 27] on button "Next" at bounding box center [542, 24] width 43 height 17
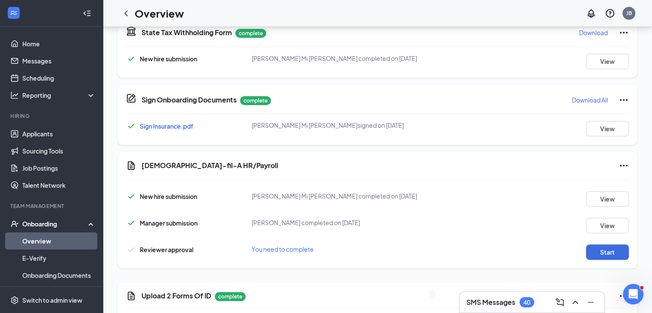
scroll to position [130, 0]
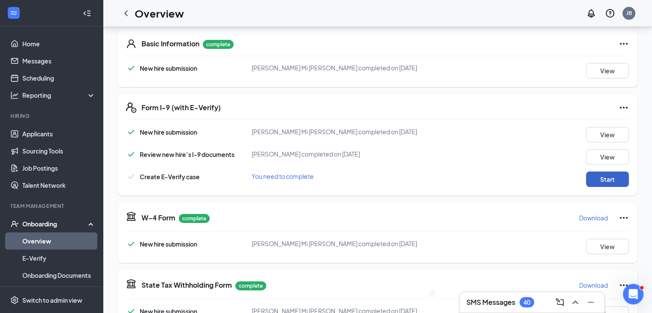
click at [605, 175] on button "Start" at bounding box center [607, 178] width 43 height 15
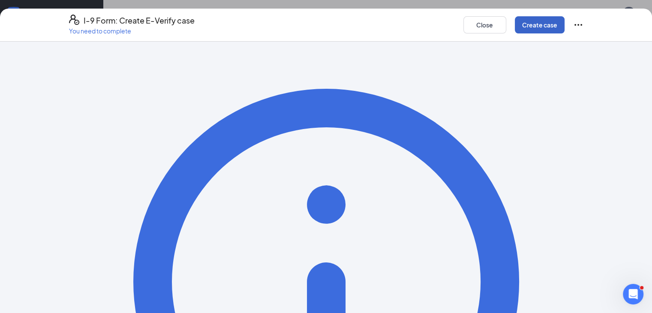
click at [564, 32] on button "Create case" at bounding box center [539, 24] width 50 height 17
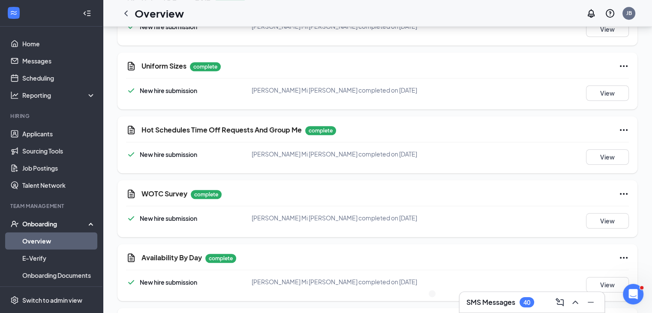
scroll to position [710, 0]
click at [70, 237] on link "Overview" at bounding box center [58, 240] width 73 height 17
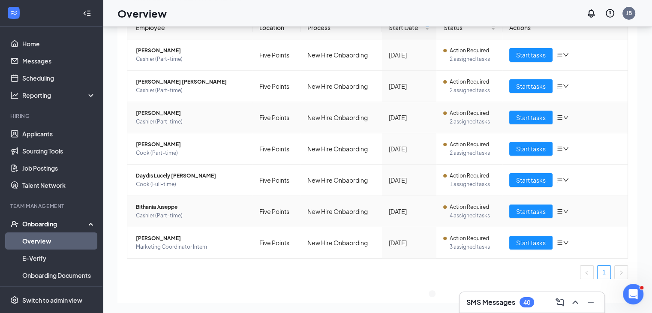
scroll to position [79, 0]
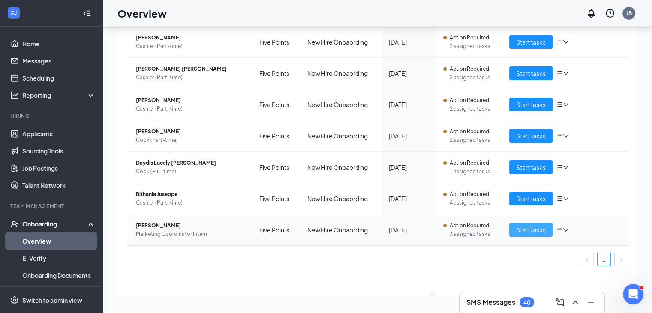
click at [525, 227] on span "Start tasks" at bounding box center [531, 229] width 30 height 9
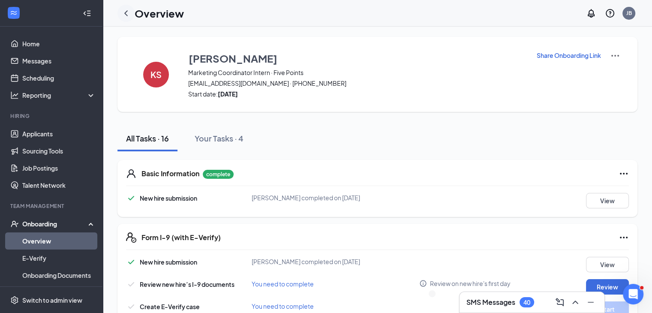
click at [127, 14] on icon "ChevronLeft" at bounding box center [126, 13] width 10 height 10
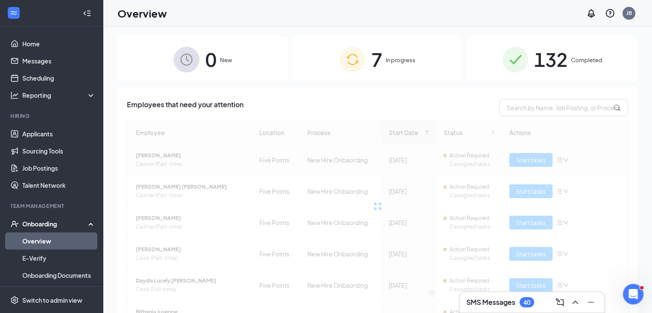
scroll to position [79, 0]
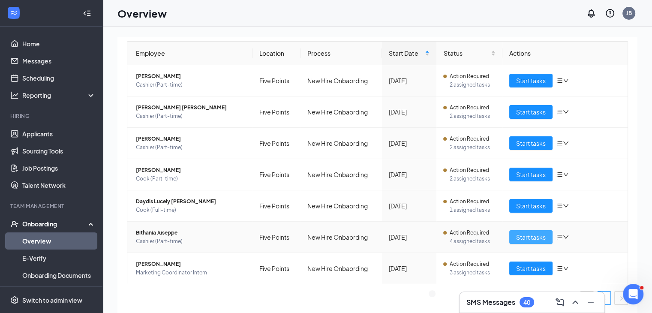
click at [517, 237] on span "Start tasks" at bounding box center [531, 236] width 30 height 9
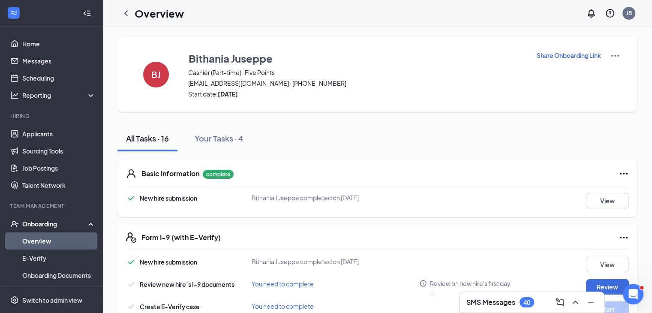
click at [77, 239] on link "Overview" at bounding box center [58, 240] width 73 height 17
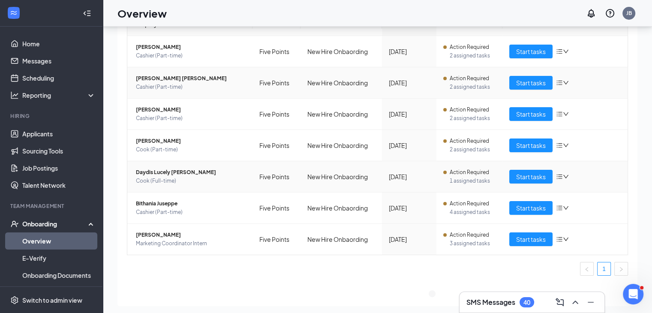
scroll to position [29, 0]
click at [530, 176] on span "Start tasks" at bounding box center [531, 176] width 30 height 9
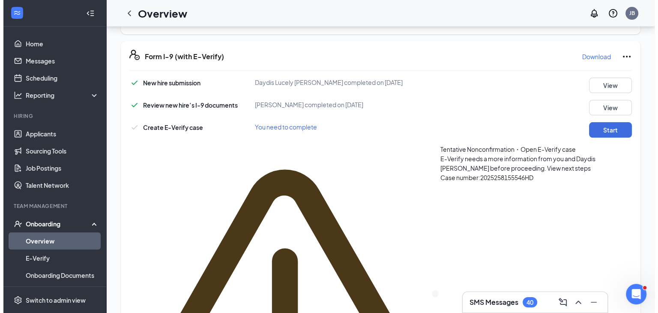
scroll to position [183, 0]
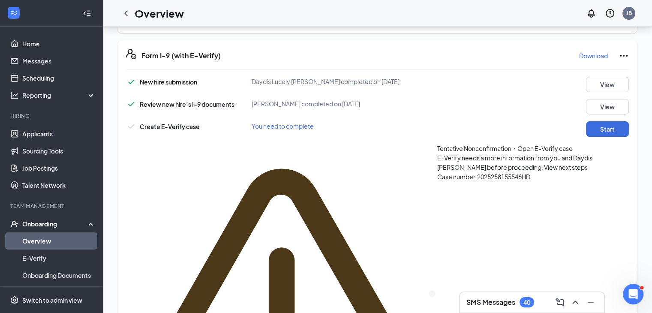
click at [544, 163] on span "View next steps" at bounding box center [566, 167] width 44 height 8
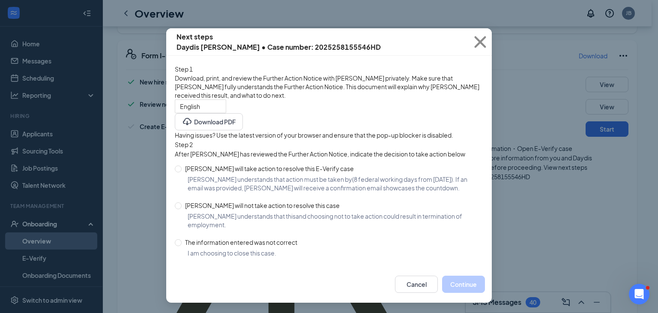
scroll to position [0, 0]
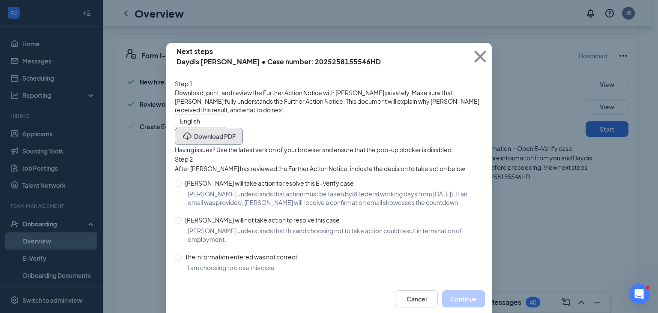
click at [243, 143] on button "Download PDF" at bounding box center [209, 136] width 68 height 17
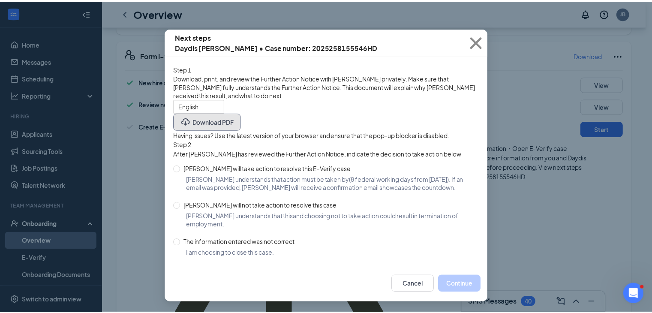
scroll to position [36, 0]
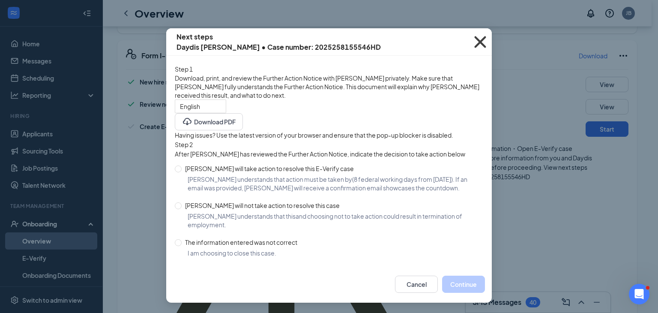
click at [475, 30] on icon "Cross" at bounding box center [480, 41] width 23 height 23
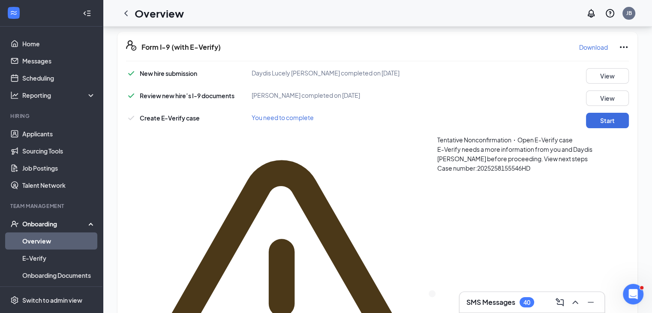
scroll to position [147, 0]
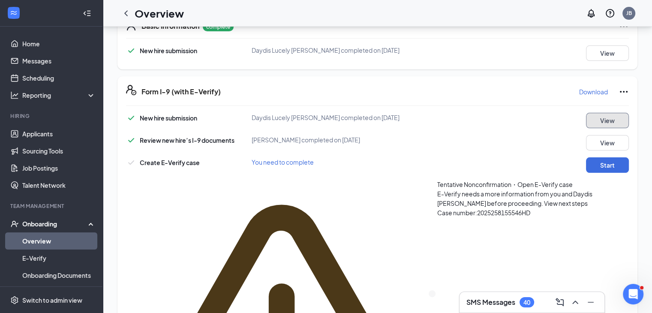
click at [611, 119] on button "View" at bounding box center [607, 120] width 43 height 15
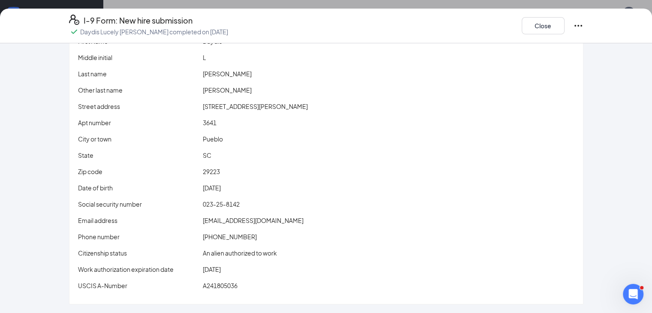
scroll to position [356, 0]
click at [564, 24] on button "Close" at bounding box center [542, 25] width 43 height 17
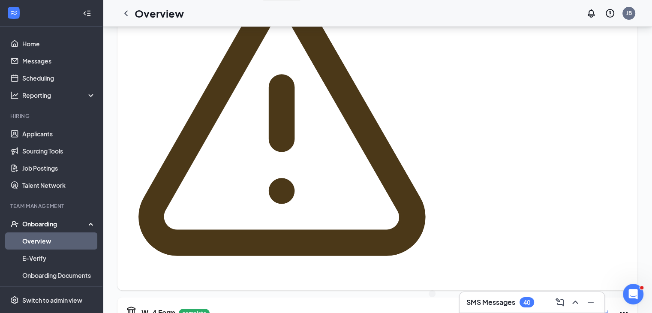
scroll to position [111, 0]
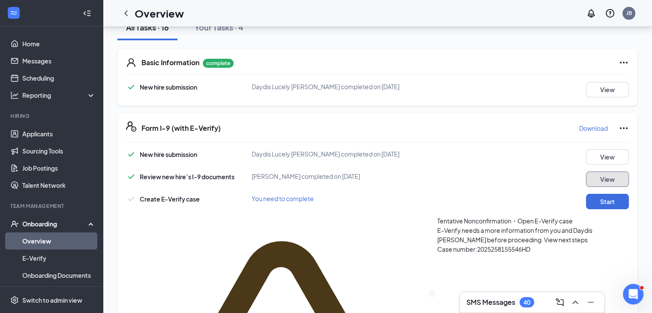
click at [612, 179] on button "View" at bounding box center [607, 178] width 43 height 15
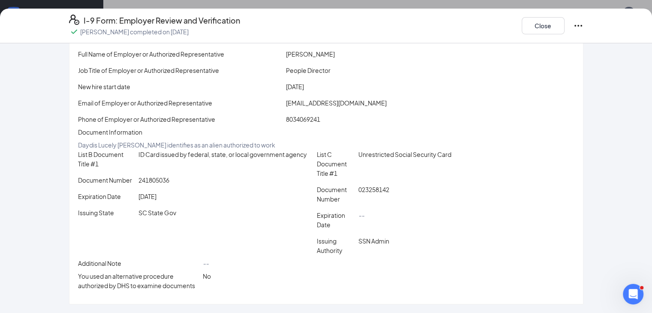
scroll to position [114, 0]
click at [564, 24] on button "Close" at bounding box center [542, 25] width 43 height 17
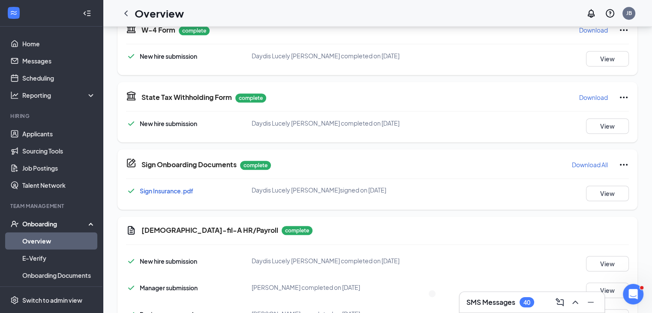
scroll to position [638, 0]
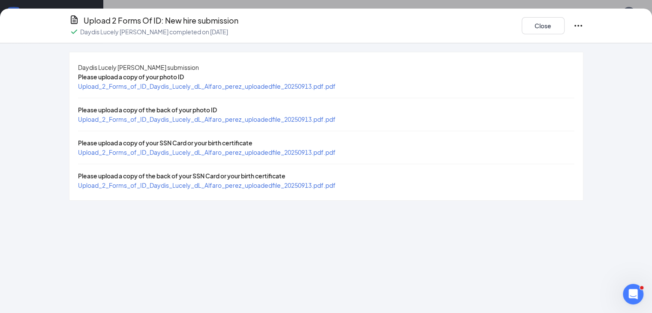
click at [274, 90] on span "Upload_2_Forms_of_ID_Daydis_Lucely_dL_Alfaro_perez_uploadedfile_20250913.pdf.pdf" at bounding box center [206, 86] width 257 height 8
click at [213, 156] on span "Upload_2_Forms_of_ID_Daydis_Lucely_dL_Alfaro_perez_uploadedfile_20250913.pdf.pdf" at bounding box center [206, 152] width 257 height 8
click at [564, 31] on button "Close" at bounding box center [542, 25] width 43 height 17
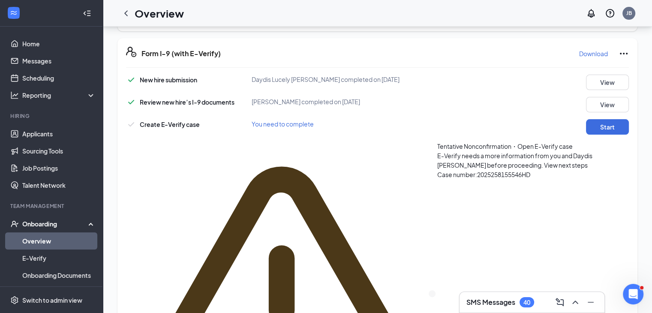
scroll to position [182, 0]
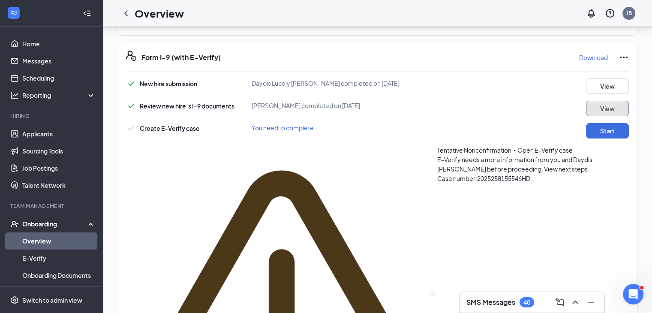
click at [595, 110] on button "View" at bounding box center [607, 108] width 43 height 15
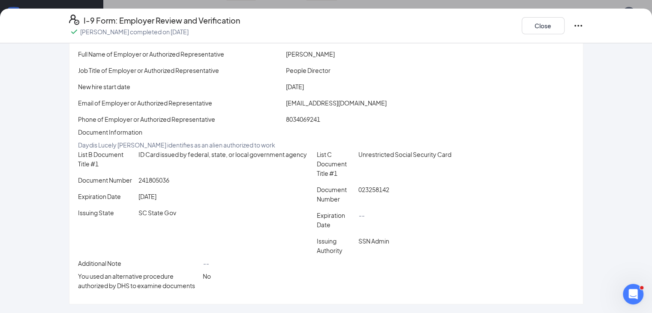
scroll to position [410, 0]
click at [564, 30] on button "Close" at bounding box center [542, 25] width 43 height 17
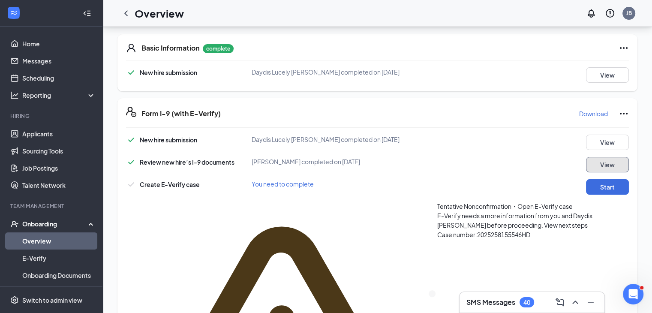
scroll to position [125, 0]
click at [610, 139] on button "View" at bounding box center [607, 142] width 43 height 15
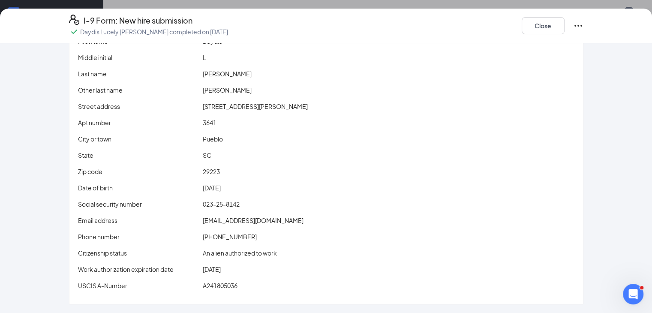
scroll to position [153, 0]
click at [564, 21] on button "Close" at bounding box center [542, 25] width 43 height 17
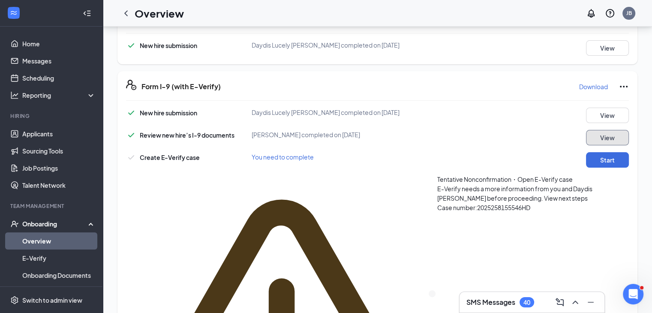
click at [607, 139] on button "View" at bounding box center [607, 137] width 43 height 15
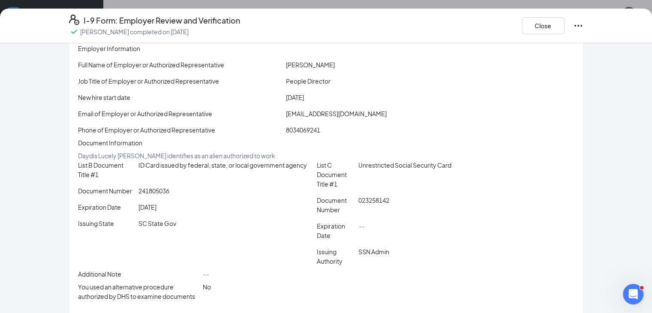
scroll to position [64, 0]
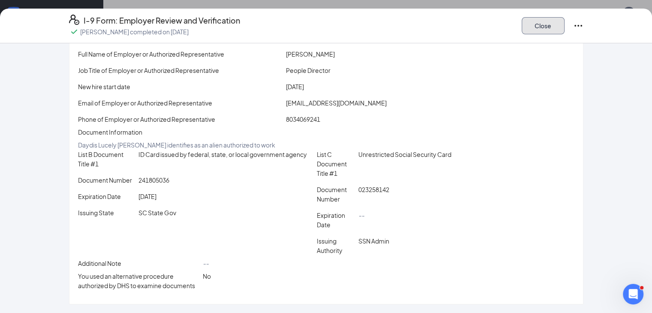
click at [564, 25] on button "Close" at bounding box center [542, 25] width 43 height 17
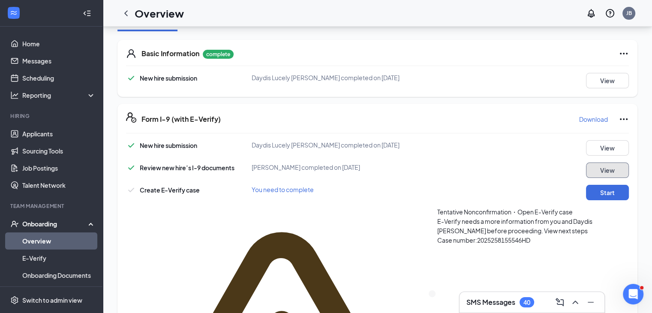
scroll to position [190, 0]
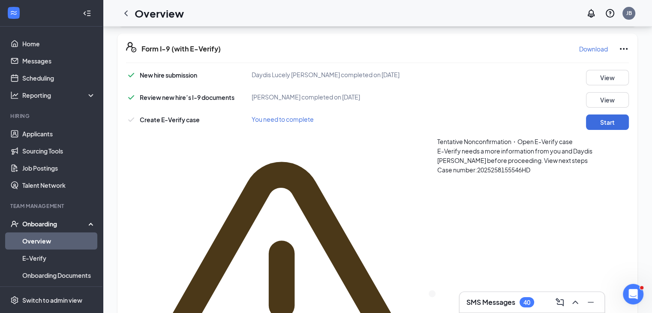
click at [68, 236] on link "Overview" at bounding box center [58, 240] width 73 height 17
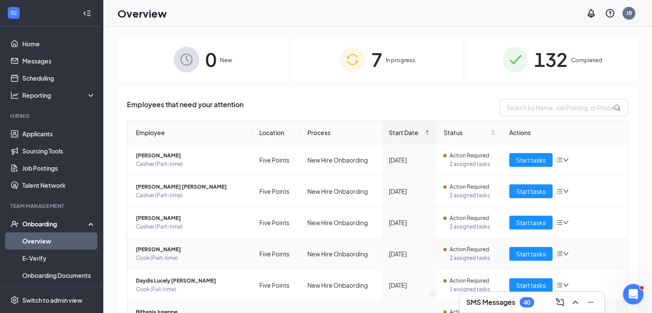
scroll to position [79, 0]
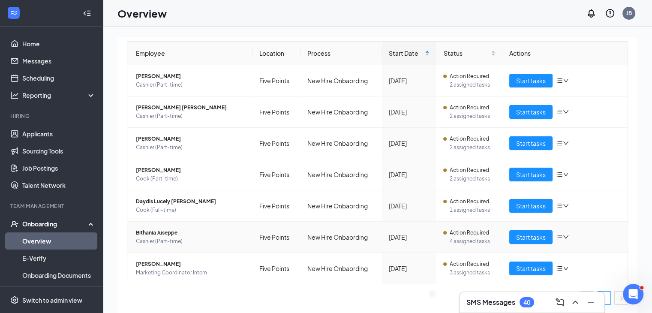
click at [521, 297] on div "40" at bounding box center [526, 302] width 15 height 10
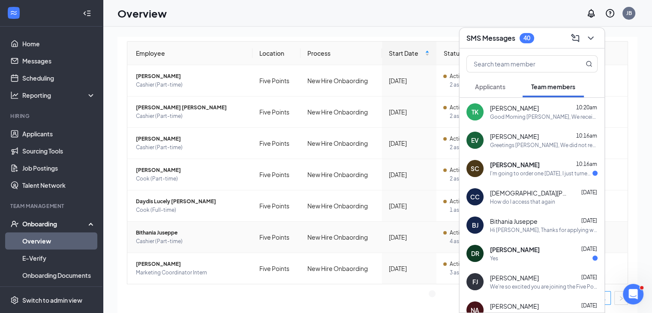
click at [499, 167] on span "Samiyah Cobbs" at bounding box center [515, 164] width 50 height 9
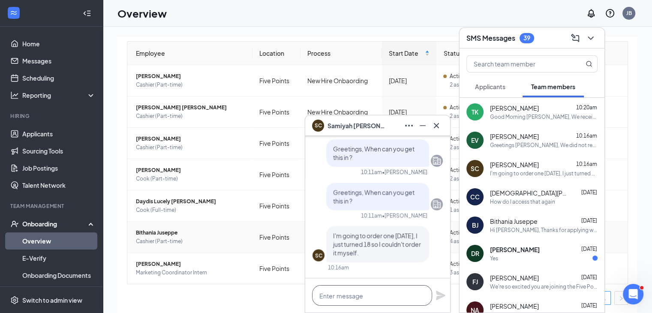
click at [379, 290] on textarea at bounding box center [372, 295] width 120 height 21
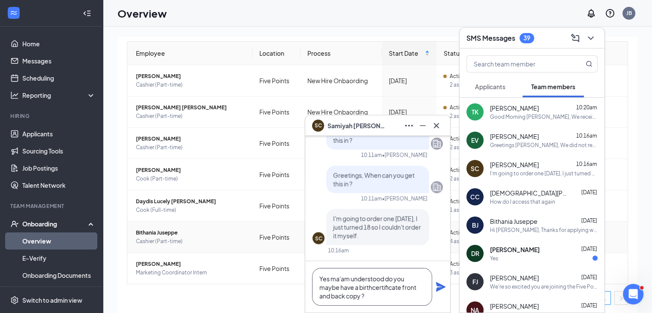
click at [376, 284] on textarea "Yes ma'am understood do you maybe have a birthcertificate front and back copy ?" at bounding box center [372, 287] width 120 height 38
paste textarea ", ma'am, understood. Do you have a copy of your birth certificate, front and ba…"
type textarea "Yes, ma'am, understood. Do you have a copy of your birth certificate, front and…"
click at [439, 286] on icon "Plane" at bounding box center [440, 286] width 10 height 10
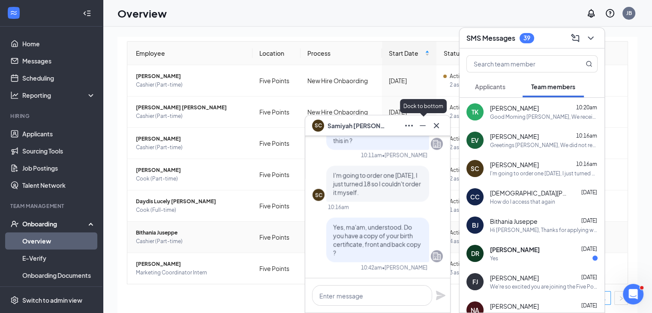
click at [418, 126] on icon "Minimize" at bounding box center [422, 125] width 10 height 10
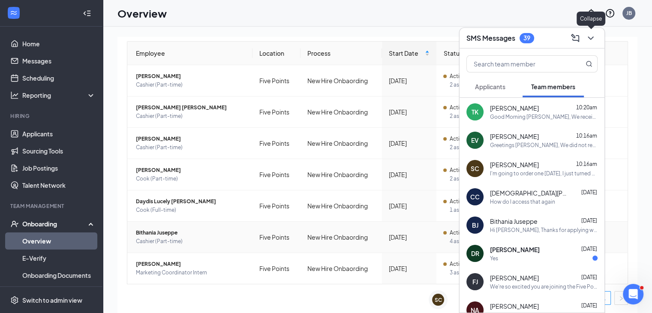
click at [588, 35] on icon "ChevronDown" at bounding box center [590, 38] width 10 height 10
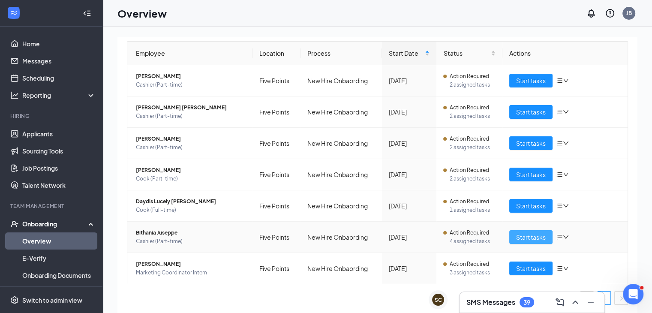
click at [517, 235] on span "Start tasks" at bounding box center [531, 236] width 30 height 9
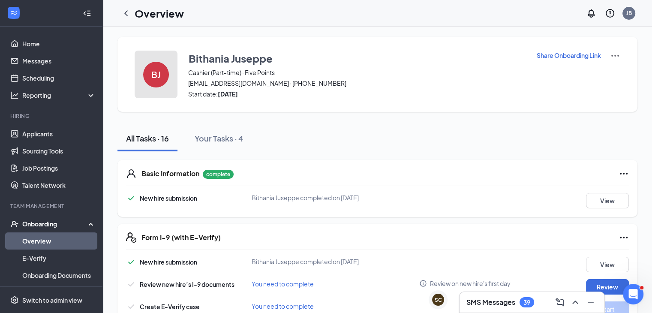
click at [146, 62] on button "BJ" at bounding box center [156, 75] width 43 height 48
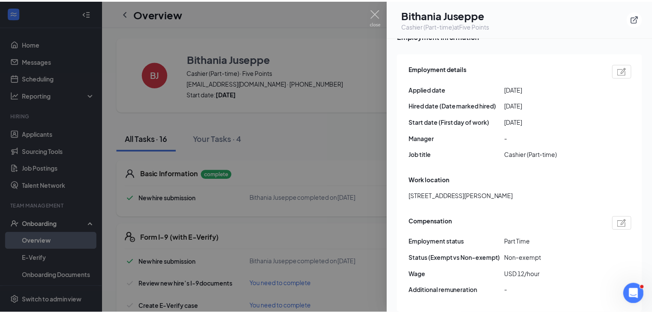
scroll to position [440, 0]
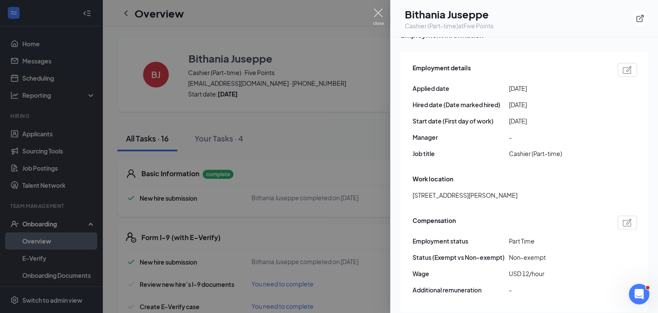
click at [379, 12] on img at bounding box center [378, 17] width 11 height 17
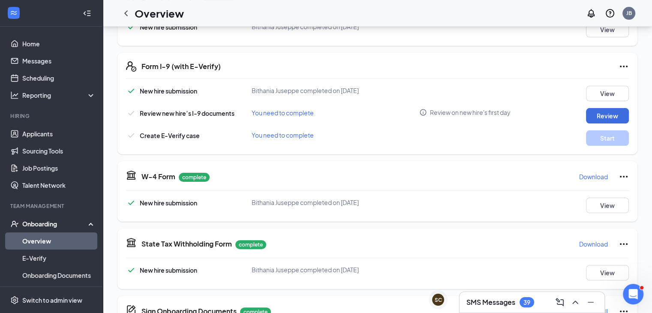
scroll to position [168, 0]
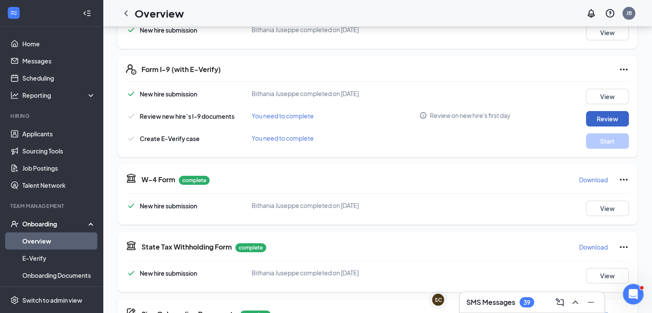
click at [613, 119] on button "Review" at bounding box center [607, 118] width 43 height 15
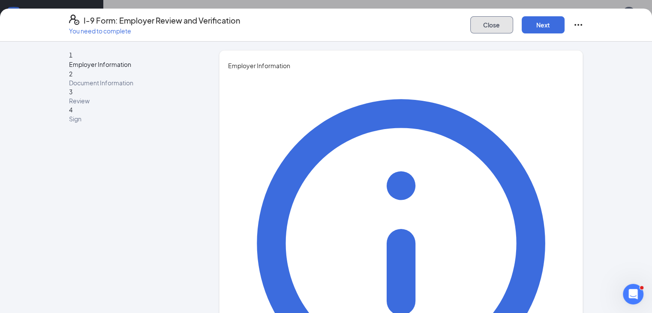
click at [513, 21] on button "Close" at bounding box center [491, 24] width 43 height 17
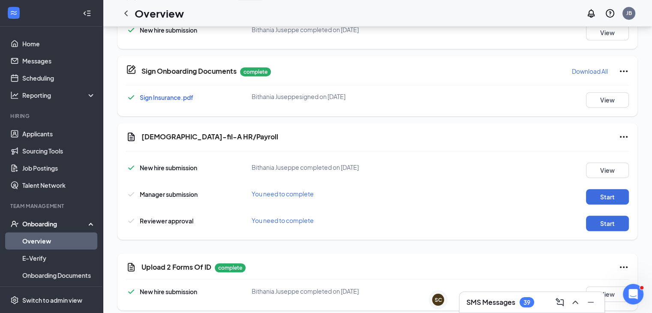
scroll to position [416, 0]
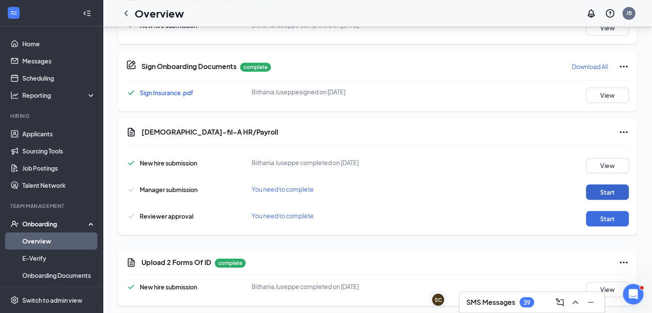
click at [620, 196] on button "Start" at bounding box center [607, 191] width 43 height 15
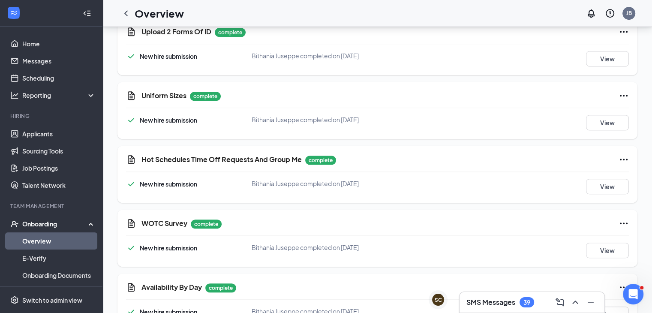
scroll to position [490, 0]
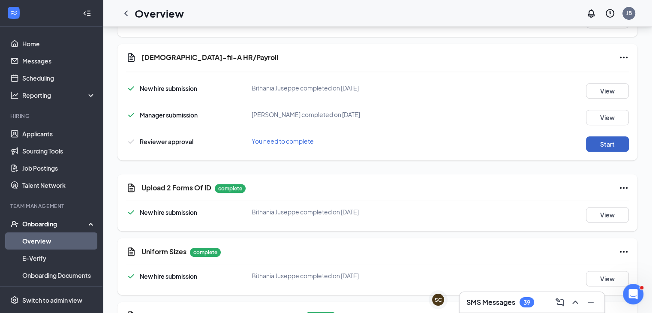
click at [603, 141] on button "Start" at bounding box center [607, 143] width 43 height 15
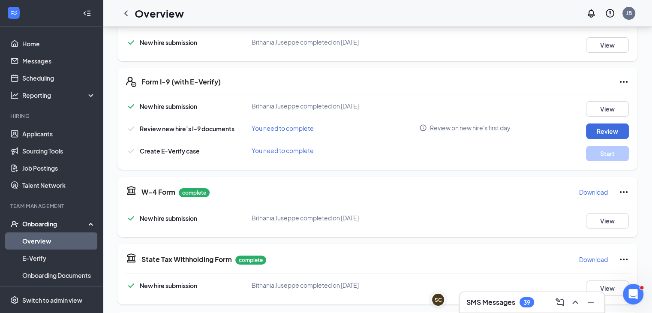
scroll to position [154, 0]
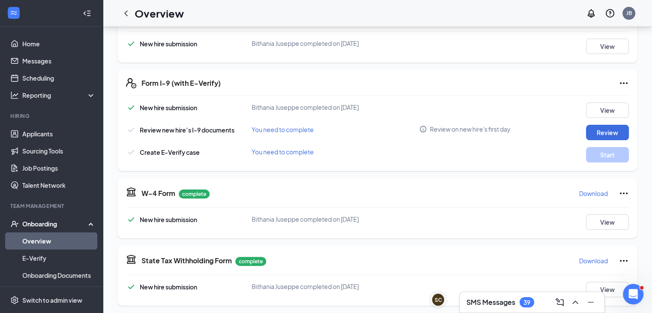
click at [550, 144] on div "New hire submission Bithania Juseppe completed on Sep 12, 2025 View Review new …" at bounding box center [377, 132] width 502 height 60
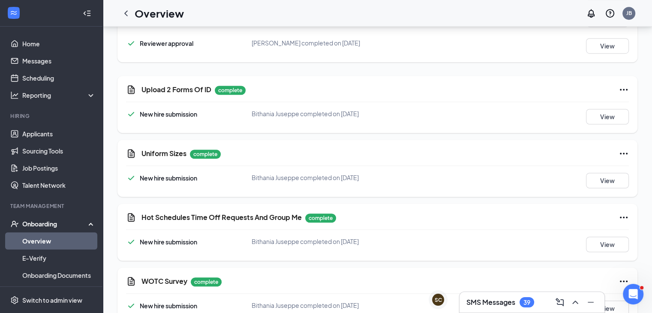
scroll to position [588, 0]
click at [595, 117] on button "View" at bounding box center [607, 116] width 43 height 15
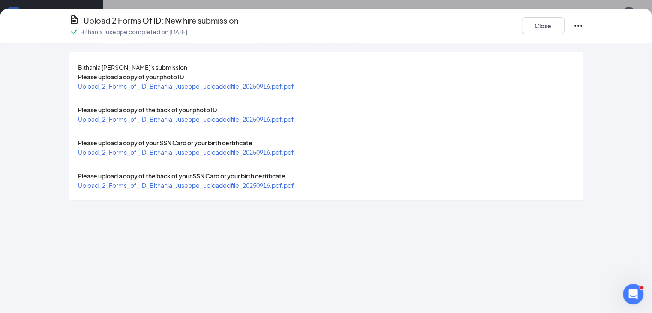
scroll to position [655, 0]
click at [564, 24] on button "Close" at bounding box center [542, 25] width 43 height 17
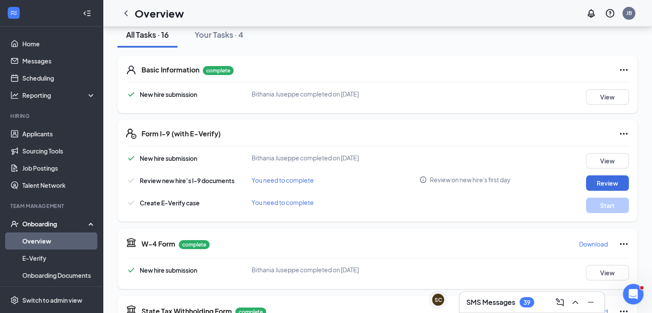
scroll to position [104, 0]
click at [45, 237] on link "Overview" at bounding box center [58, 240] width 73 height 17
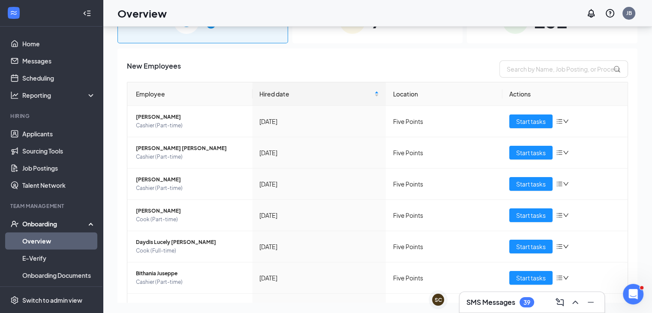
scroll to position [39, 0]
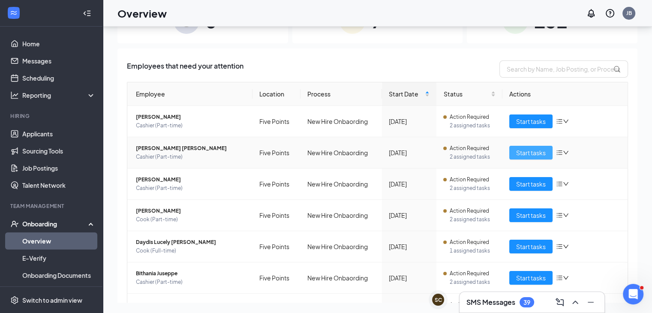
click at [530, 152] on span "Start tasks" at bounding box center [531, 152] width 30 height 9
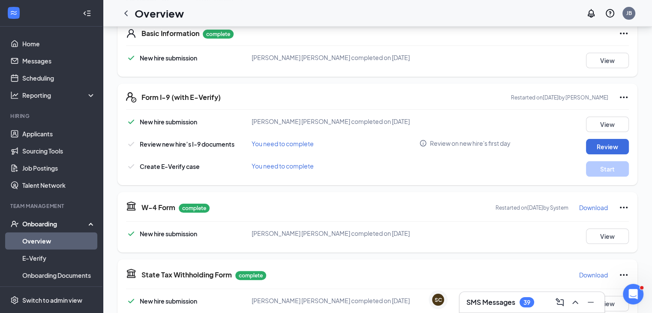
scroll to position [141, 0]
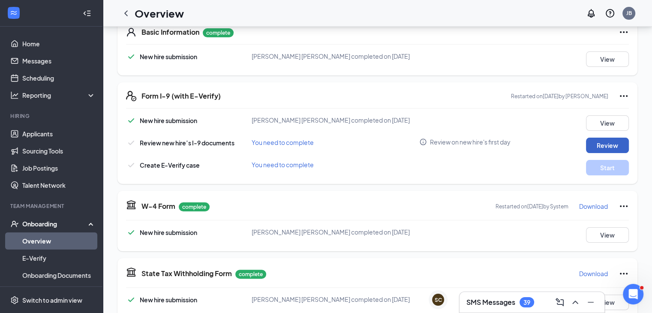
click at [603, 141] on button "Review" at bounding box center [607, 145] width 43 height 15
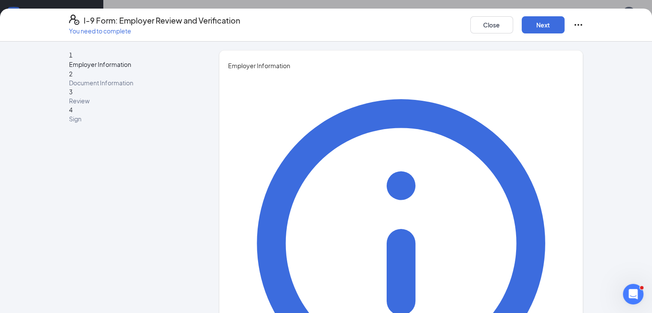
type input "Jaden"
type input "[PERSON_NAME]"
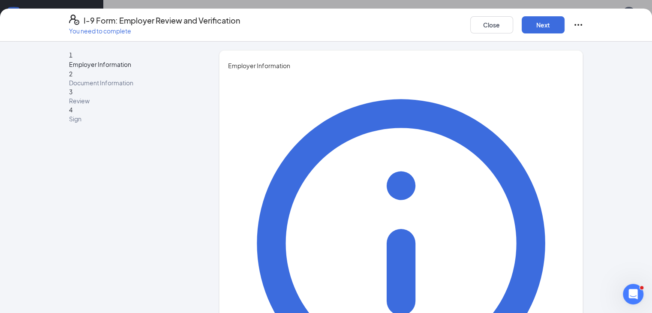
type input "People Director"
type input "[EMAIL_ADDRESS][DOMAIN_NAME]"
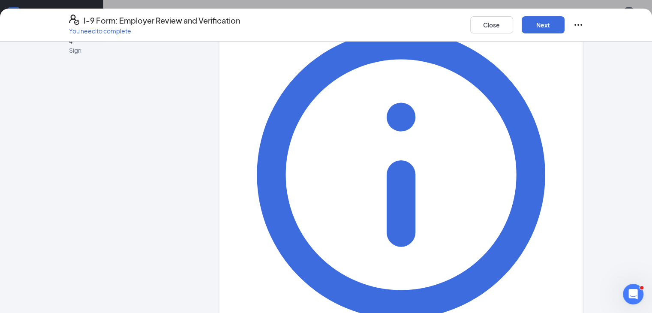
scroll to position [81, 0]
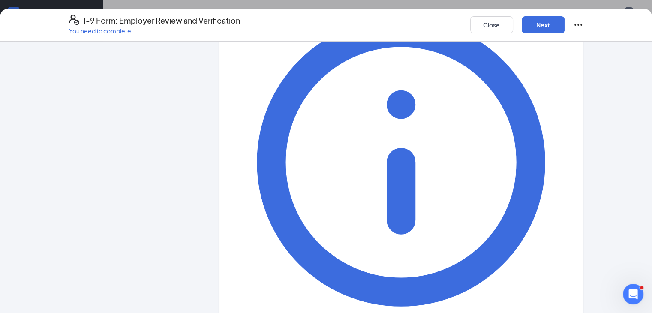
type input "8034069241"
click at [564, 23] on button "Next" at bounding box center [542, 24] width 43 height 17
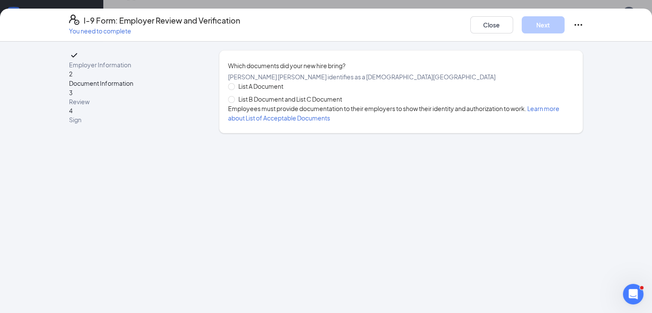
click at [286, 104] on span "List B Document and List C Document" at bounding box center [290, 98] width 111 height 9
click at [234, 102] on input "List B Document and List C Document" at bounding box center [231, 99] width 6 height 6
radio input "true"
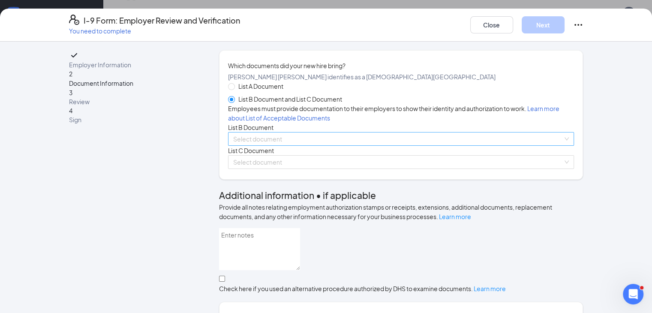
click at [257, 146] on div "Select document" at bounding box center [401, 139] width 346 height 14
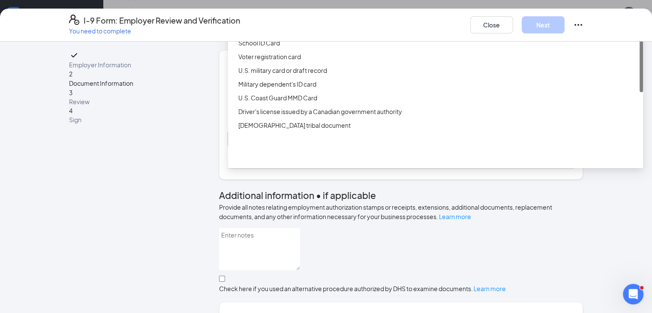
click at [290, 20] on div "Driver’s License issued by U.S State or outlying US possession" at bounding box center [437, 15] width 399 height 9
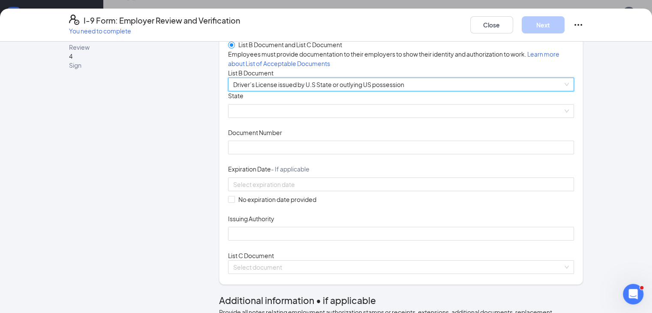
scroll to position [55, 0]
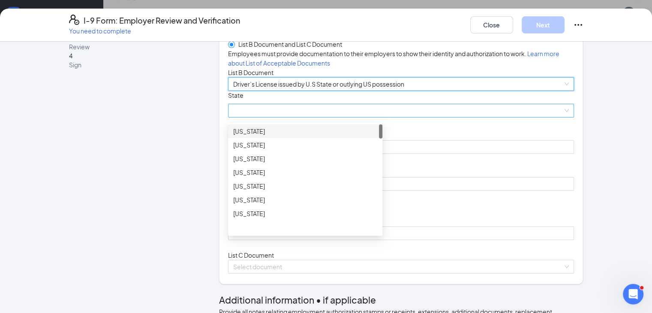
click at [278, 117] on span at bounding box center [401, 110] width 336 height 13
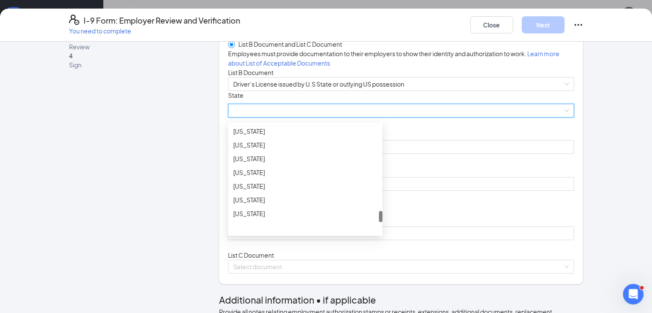
scroll to position [841, 0]
click at [263, 150] on div "South Carolina" at bounding box center [305, 145] width 144 height 9
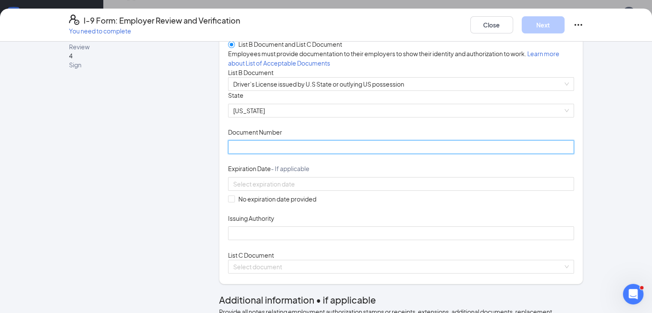
click at [254, 154] on input "Document Number" at bounding box center [401, 147] width 346 height 14
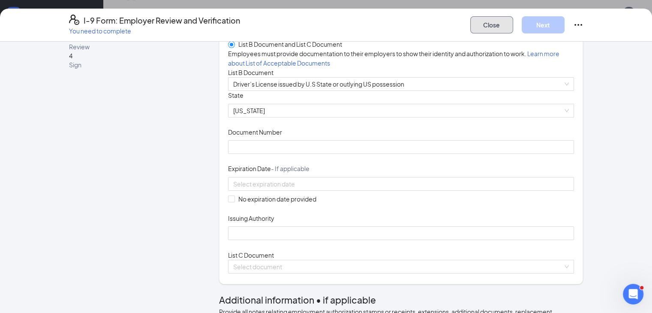
click at [513, 33] on button "Close" at bounding box center [491, 24] width 43 height 17
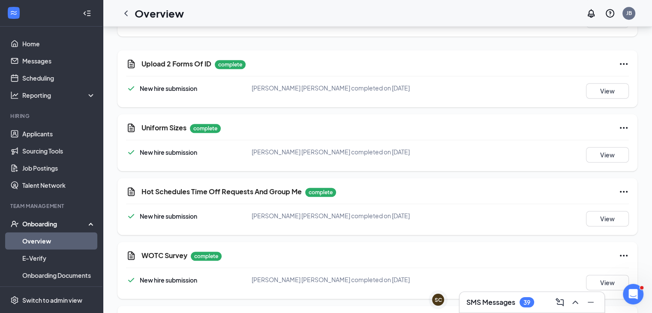
scroll to position [615, 0]
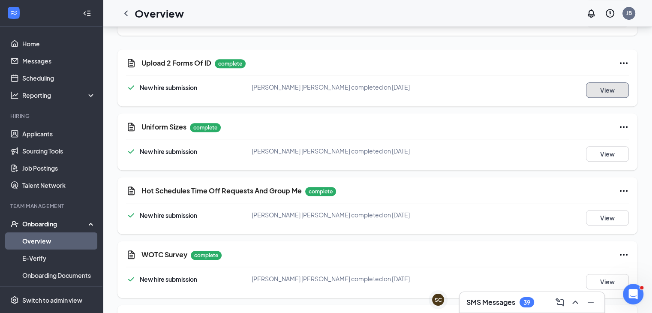
click at [601, 84] on button "View" at bounding box center [607, 89] width 43 height 15
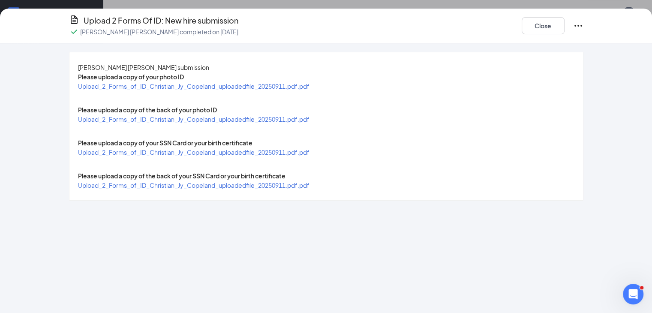
click at [185, 189] on span "Upload_2_Forms_of_ID_Christian_Jy_Copeland_uploadedfile_20250911.pdf.pdf" at bounding box center [193, 185] width 231 height 8
click at [182, 156] on span "Upload_2_Forms_of_ID_Christian_Jy_Copeland_uploadedfile_20250911.pdf.pdf" at bounding box center [193, 152] width 231 height 8
click at [564, 34] on button "Close" at bounding box center [542, 25] width 43 height 17
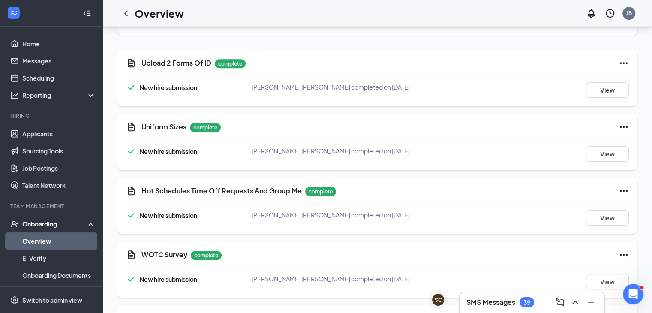
click at [527, 297] on div "39" at bounding box center [526, 302] width 15 height 10
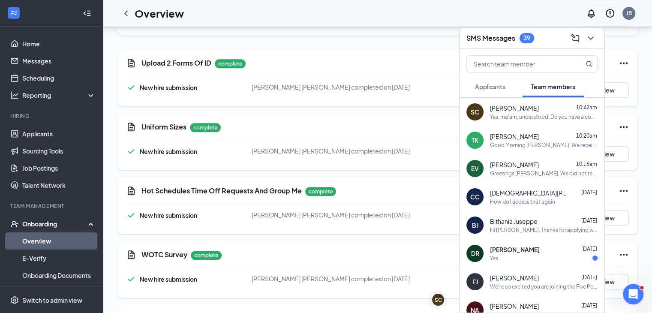
click at [522, 203] on div "How do I access that again" at bounding box center [522, 201] width 65 height 7
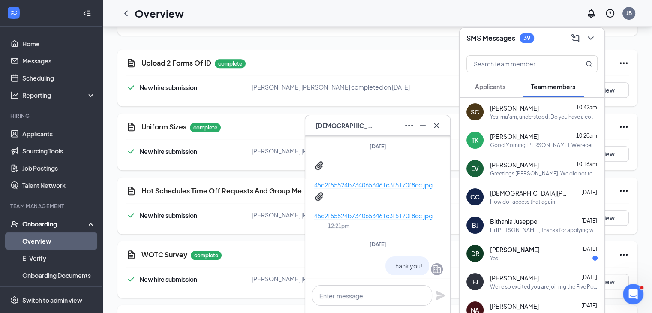
scroll to position [-98, 0]
click at [423, 129] on icon "Minimize" at bounding box center [422, 125] width 10 height 10
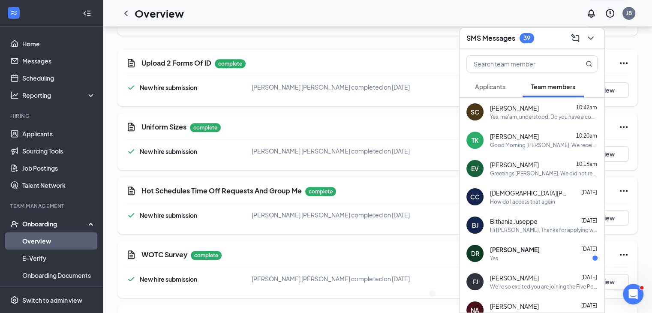
scroll to position [0, 0]
click at [586, 39] on icon "ChevronDown" at bounding box center [590, 38] width 10 height 10
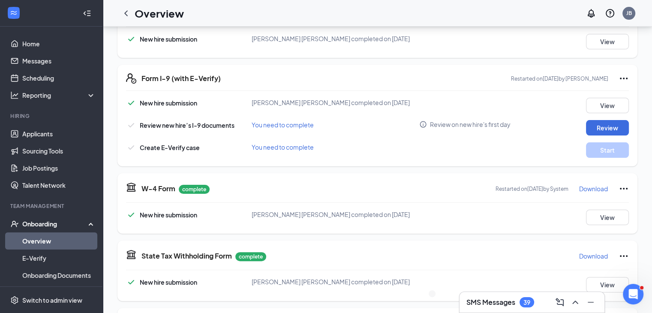
scroll to position [111, 0]
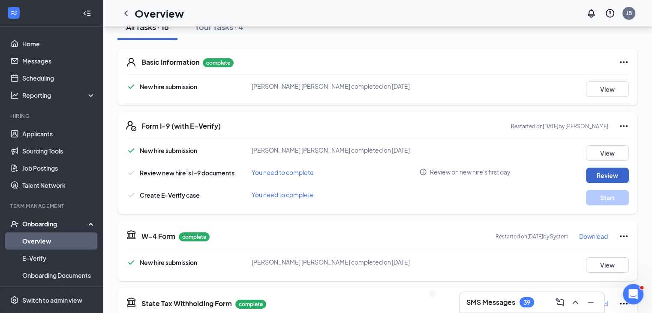
click at [597, 177] on button "Review" at bounding box center [607, 174] width 43 height 15
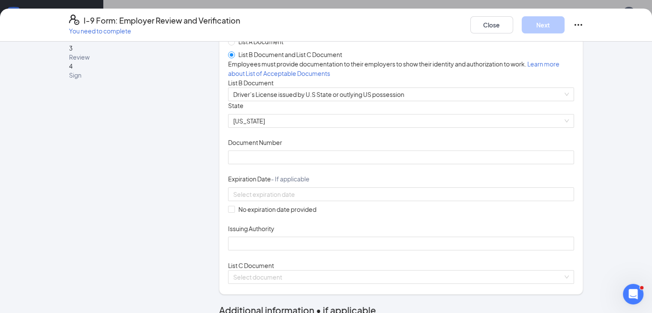
scroll to position [84, 0]
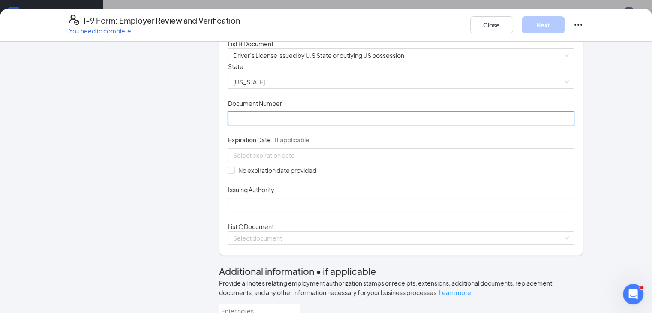
click at [283, 125] on input "Document Number" at bounding box center [401, 118] width 346 height 14
click at [273, 62] on span "Driver’s License issued by U.S State or outlying US possession" at bounding box center [401, 55] width 336 height 13
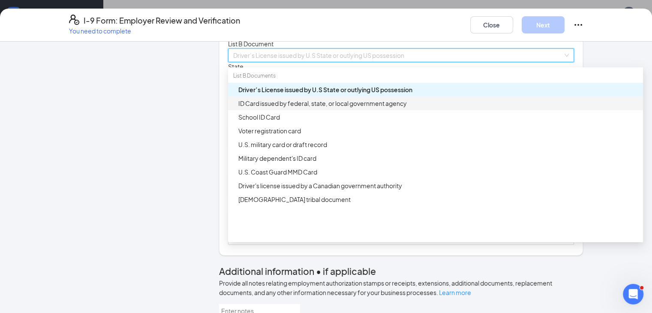
click at [305, 108] on div "ID Card issued by federal, state, or local government agency" at bounding box center [437, 103] width 399 height 9
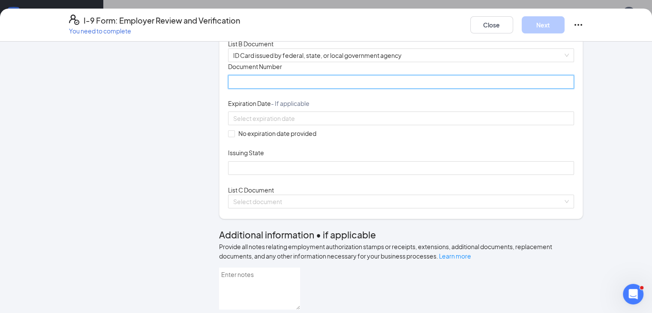
click at [275, 89] on input "Document Number" at bounding box center [401, 82] width 346 height 14
click at [257, 89] on input "1027" at bounding box center [401, 82] width 346 height 14
type input "10274699573"
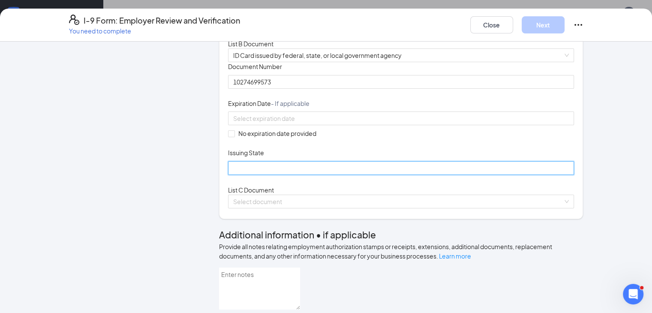
click at [245, 175] on input "Issuing State" at bounding box center [401, 168] width 346 height 14
type input "[US_STATE]"
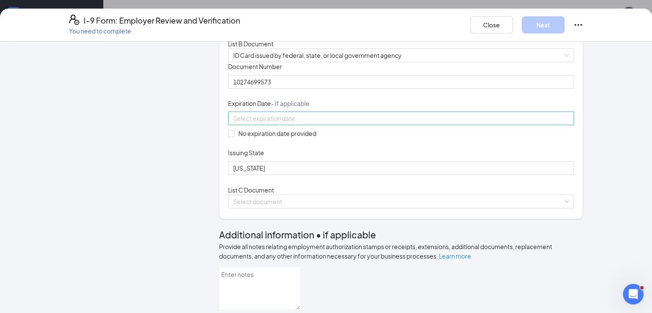
click at [272, 125] on div at bounding box center [401, 118] width 346 height 14
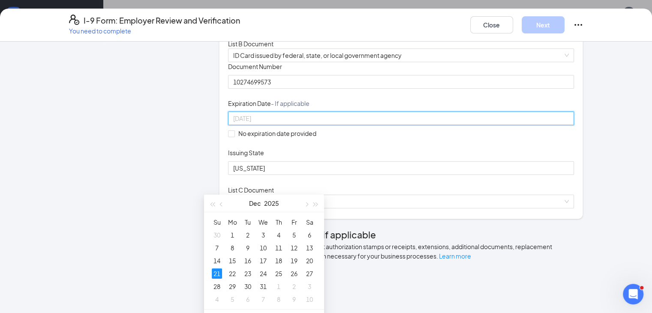
click at [218, 270] on div "21" at bounding box center [217, 273] width 10 height 10
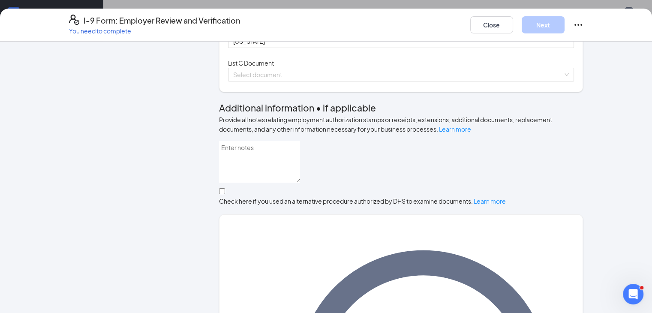
scroll to position [211, 0]
type input "[DATE]"
click at [290, 81] on div "Select document List C Documents Unrestricted Social Security Card Certificatio…" at bounding box center [401, 74] width 346 height 14
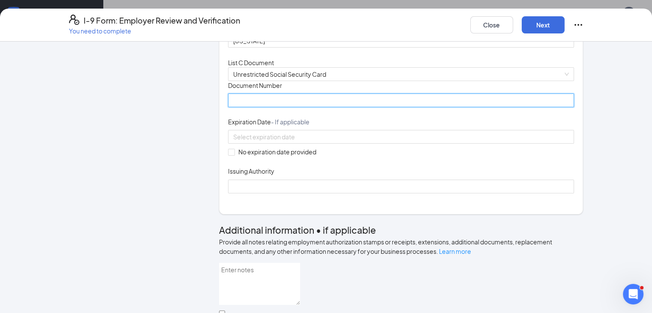
click at [229, 107] on input "Document Number" at bounding box center [401, 100] width 346 height 14
type input "217771723"
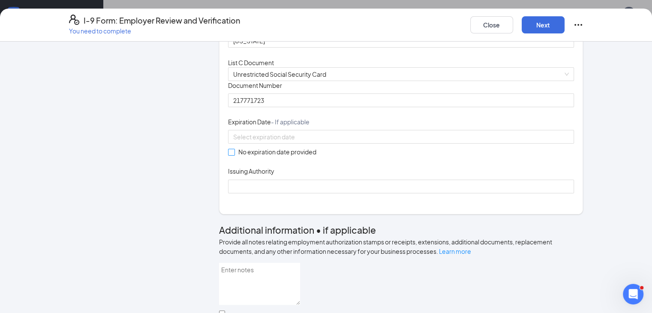
click at [228, 156] on label "No expiration date provided" at bounding box center [274, 151] width 92 height 9
click at [228, 155] on input "No expiration date provided" at bounding box center [231, 152] width 6 height 6
checkbox input "true"
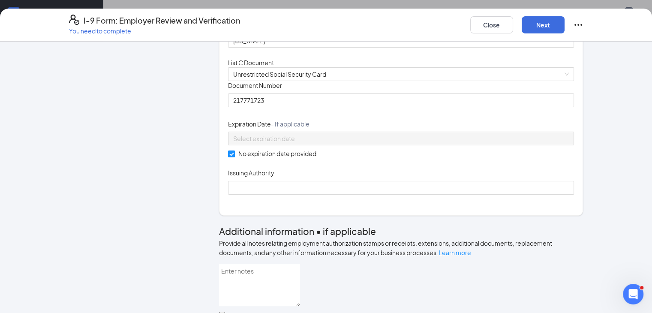
click at [228, 181] on div "Issuing Authority" at bounding box center [401, 174] width 346 height 12
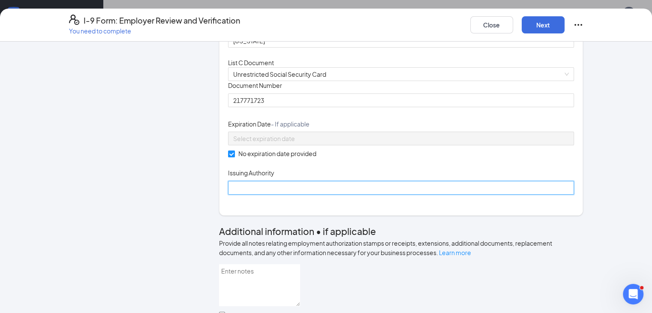
click at [228, 194] on input "Issuing Authority" at bounding box center [401, 188] width 346 height 14
type input "SSN Admin"
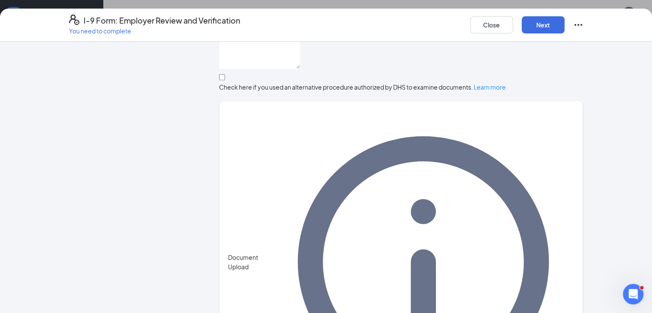
scroll to position [178, 0]
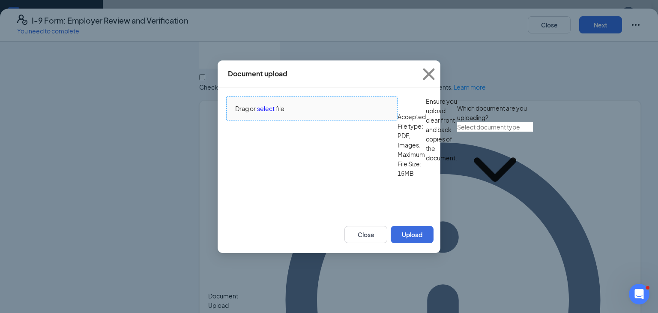
click at [259, 113] on span "select" at bounding box center [266, 108] width 18 height 9
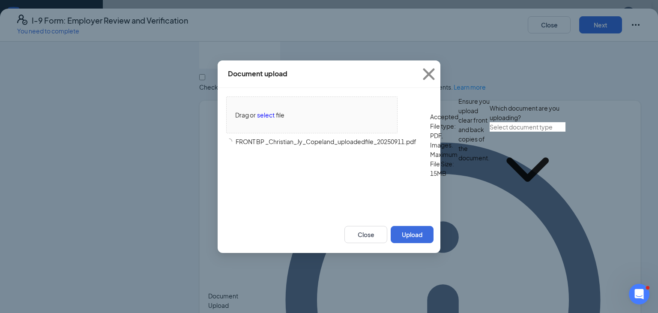
click at [490, 196] on span at bounding box center [528, 165] width 76 height 84
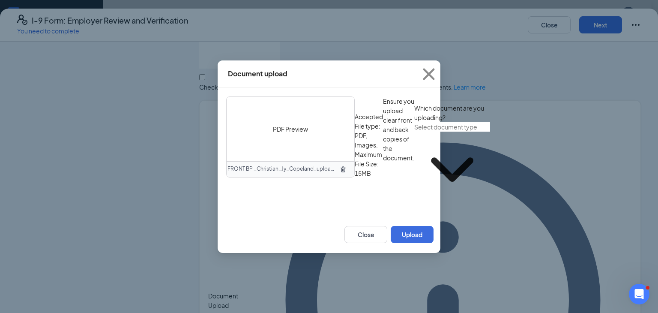
click at [414, 207] on span at bounding box center [452, 165] width 76 height 84
click at [414, 132] on input "text" at bounding box center [452, 126] width 76 height 9
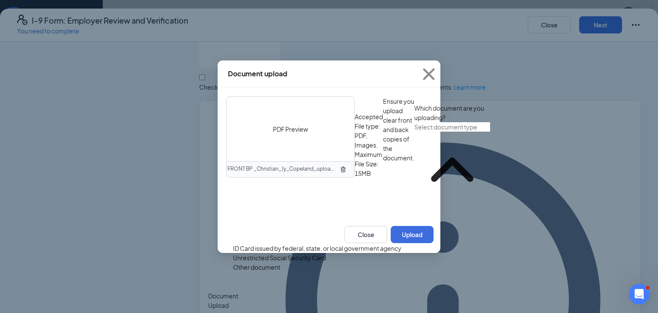
click at [306, 243] on div "ID Card issued by federal, state, or local government agency" at bounding box center [317, 247] width 168 height 9
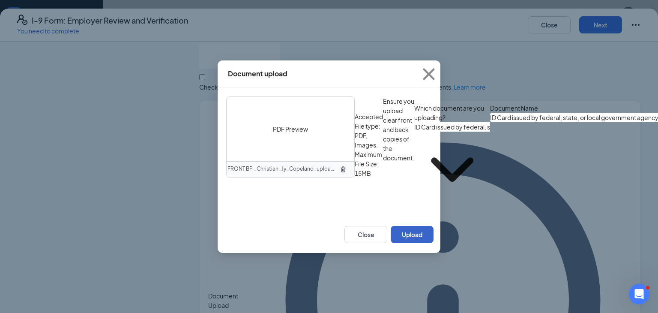
click at [417, 243] on button "Upload" at bounding box center [412, 234] width 43 height 17
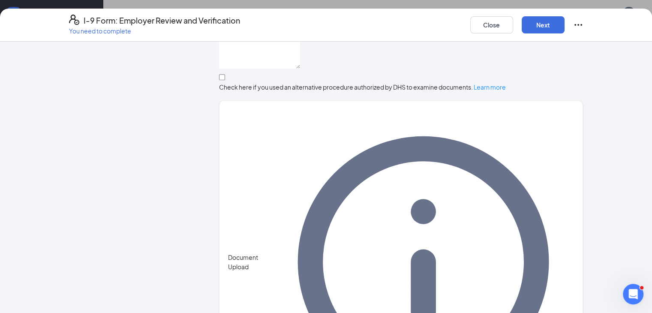
scroll to position [529, 0]
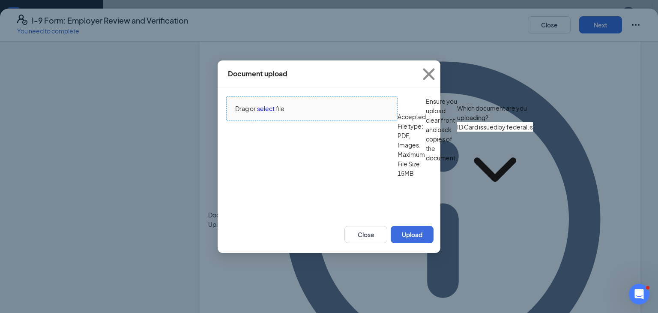
click at [268, 113] on span "select" at bounding box center [266, 108] width 18 height 9
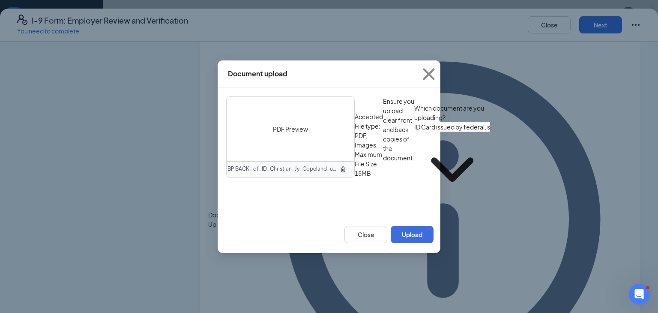
click at [414, 132] on input "ID Card issued by federal, state, or local government agency" at bounding box center [452, 126] width 76 height 9
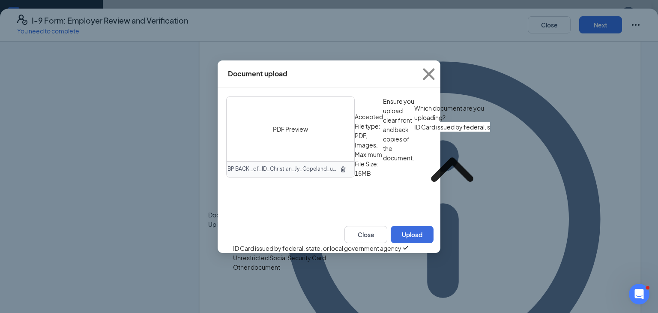
click at [325, 244] on div "ID Card issued by federal, state, or local government agency" at bounding box center [317, 247] width 168 height 9
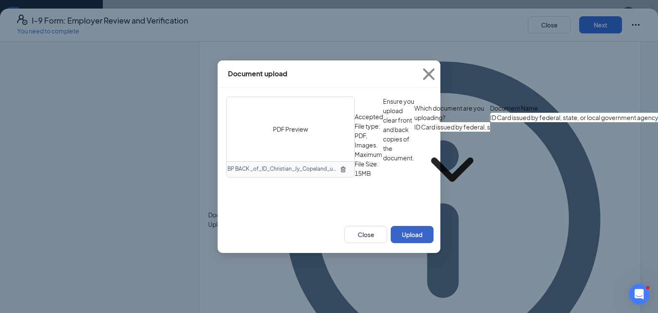
click at [410, 243] on button "Upload" at bounding box center [412, 234] width 43 height 17
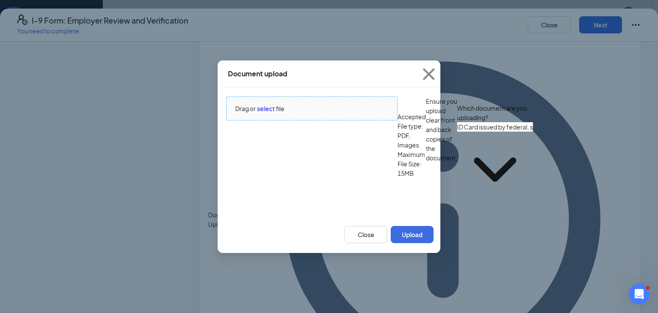
click at [269, 120] on span "Drag or select file" at bounding box center [312, 108] width 170 height 23
click at [457, 132] on input "ID Card issued by federal, state, or local government agency" at bounding box center [495, 126] width 76 height 9
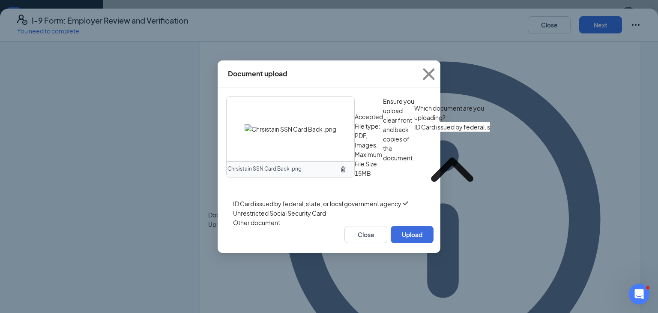
click at [314, 218] on div "Unrestricted Social Security Card" at bounding box center [279, 212] width 93 height 9
type input "Unrestricted Social Security Card"
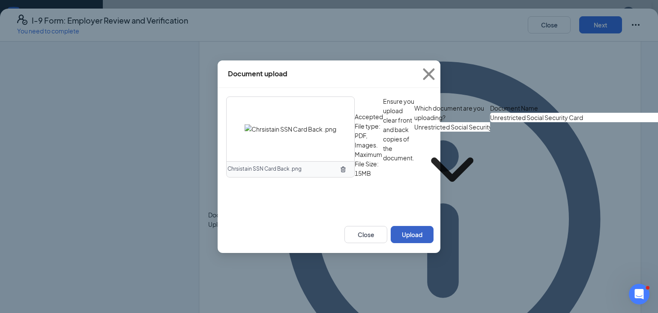
click at [410, 243] on button "Upload" at bounding box center [412, 234] width 43 height 17
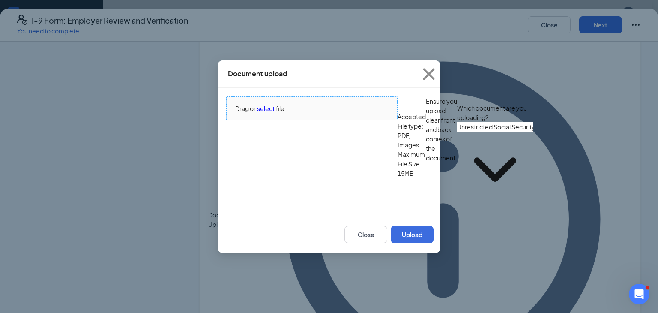
click at [269, 108] on span "Drag or select file" at bounding box center [312, 108] width 170 height 23
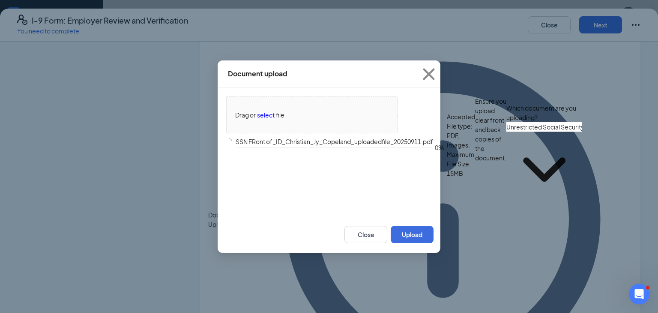
click at [506, 190] on span "Unrestricted Social Security Card ID Card issued by federal, state, or local go…" at bounding box center [544, 165] width 76 height 84
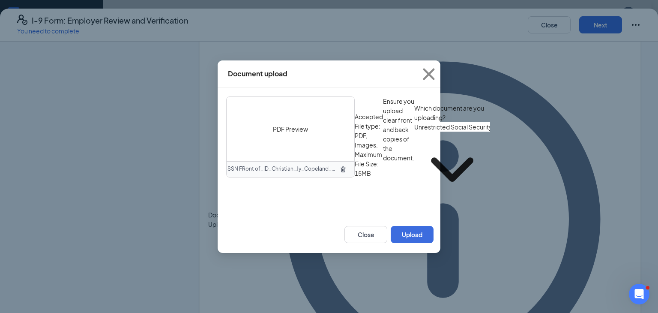
click at [414, 132] on input "Unrestricted Social Security Card" at bounding box center [452, 126] width 76 height 9
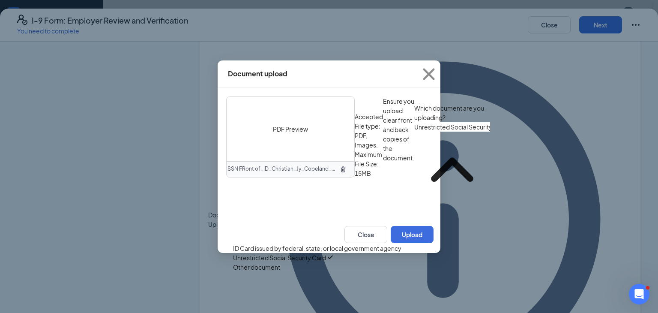
click at [306, 262] on div "Unrestricted Social Security Card" at bounding box center [279, 257] width 93 height 9
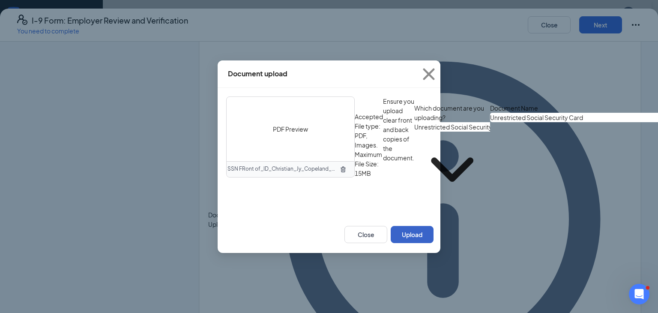
click at [407, 243] on button "Upload" at bounding box center [412, 234] width 43 height 17
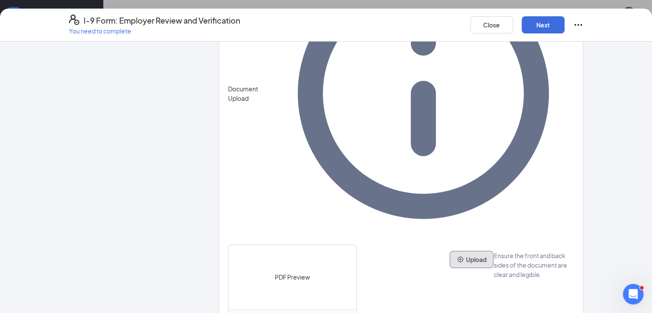
scroll to position [342, 0]
click at [564, 21] on button "Next" at bounding box center [542, 24] width 43 height 17
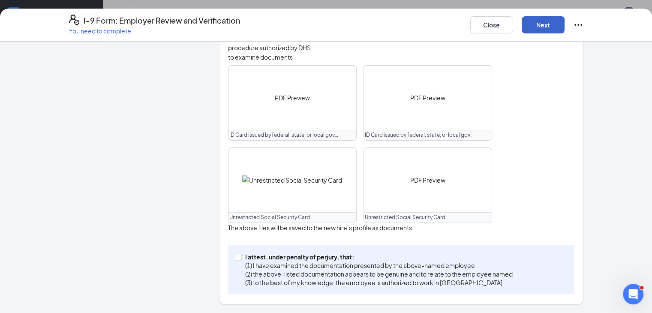
scroll to position [338, 0]
click at [235, 254] on span at bounding box center [238, 257] width 7 height 7
click at [235, 254] on input "I attest, under penalty of [PERSON_NAME], that: (1) I have examined the documen…" at bounding box center [238, 257] width 6 height 6
checkbox input "true"
click at [564, 17] on button "Next" at bounding box center [542, 24] width 43 height 17
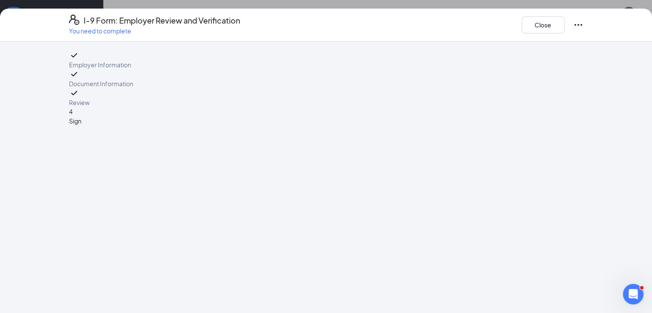
scroll to position [0, 0]
click at [69, 126] on span "Sign" at bounding box center [133, 120] width 129 height 9
click at [564, 29] on button "Close" at bounding box center [542, 24] width 43 height 17
click at [447, 133] on div at bounding box center [401, 221] width 364 height 343
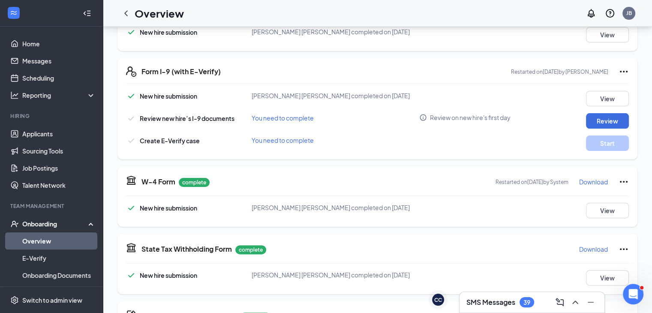
scroll to position [166, 0]
click at [603, 120] on button "Review" at bounding box center [607, 120] width 43 height 15
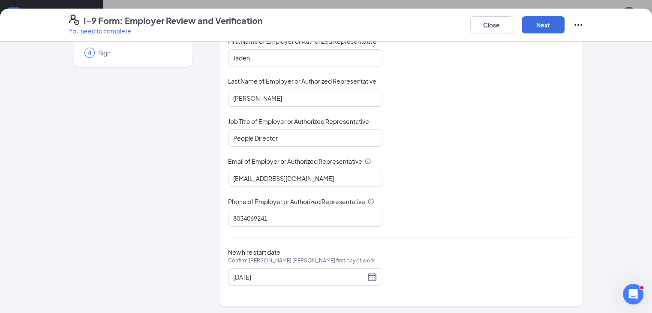
scroll to position [445, 0]
click at [564, 21] on button "Next" at bounding box center [542, 24] width 43 height 17
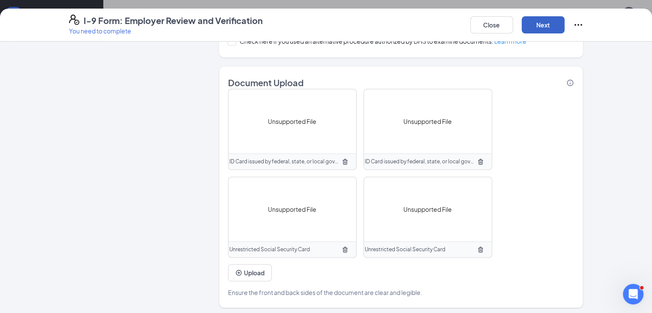
scroll to position [737, 0]
click at [564, 16] on button "Next" at bounding box center [542, 24] width 43 height 17
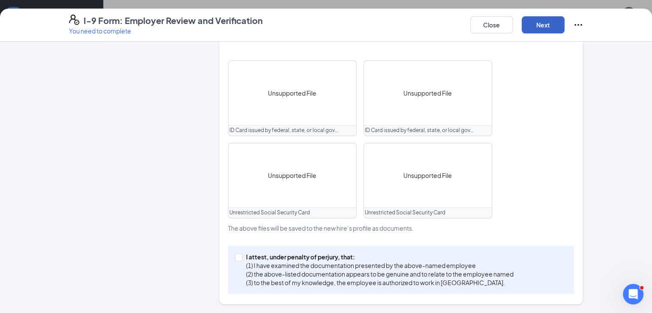
scroll to position [338, 0]
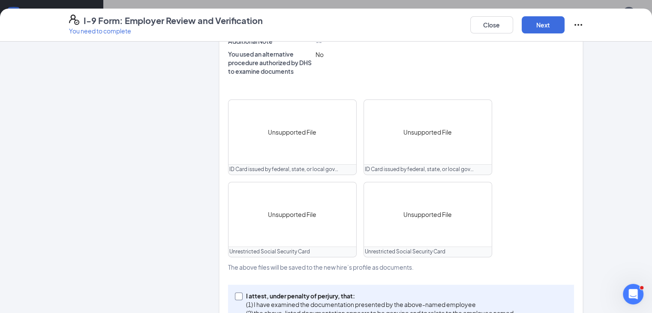
click at [235, 292] on input "I attest, under penalty of [PERSON_NAME], that: (1) I have examined the documen…" at bounding box center [238, 295] width 6 height 6
checkbox input "true"
click at [564, 23] on button "Next" at bounding box center [542, 24] width 43 height 17
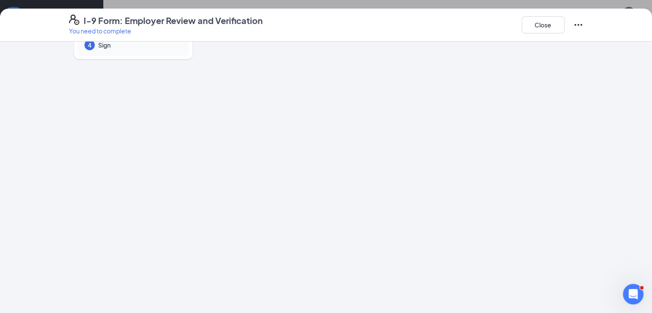
scroll to position [0, 0]
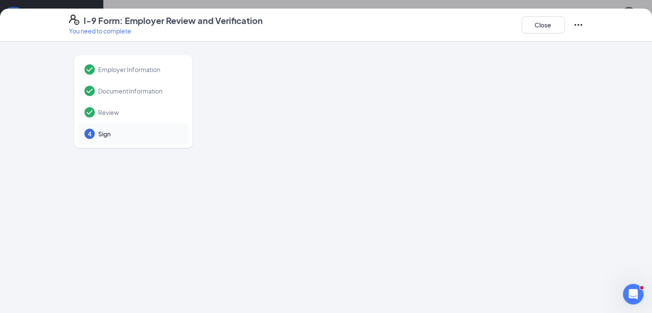
click at [98, 139] on div "4 Sign" at bounding box center [133, 133] width 111 height 21
click at [564, 26] on button "Close" at bounding box center [542, 24] width 43 height 17
click at [564, 28] on button "Close" at bounding box center [542, 24] width 43 height 17
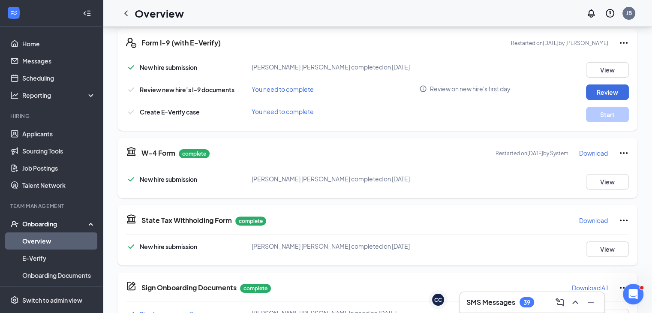
scroll to position [194, 0]
click at [597, 87] on button "Review" at bounding box center [607, 92] width 43 height 15
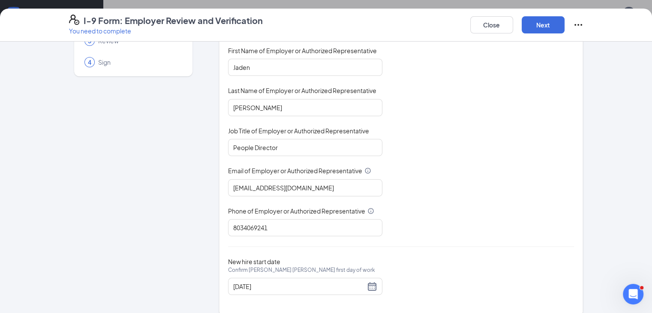
scroll to position [81, 0]
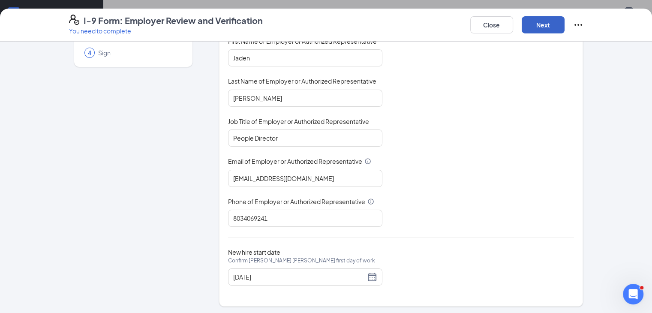
click at [564, 33] on button "Next" at bounding box center [542, 24] width 43 height 17
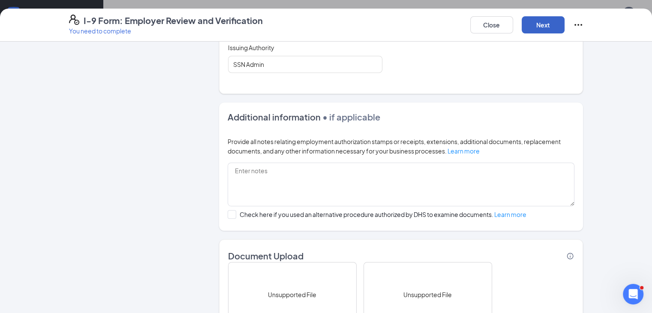
scroll to position [443, 0]
click at [564, 30] on button "Next" at bounding box center [542, 24] width 43 height 17
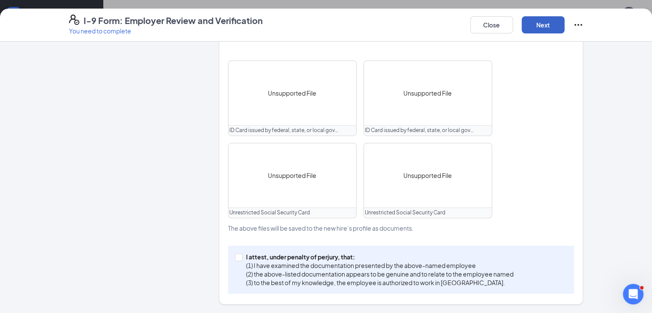
scroll to position [338, 0]
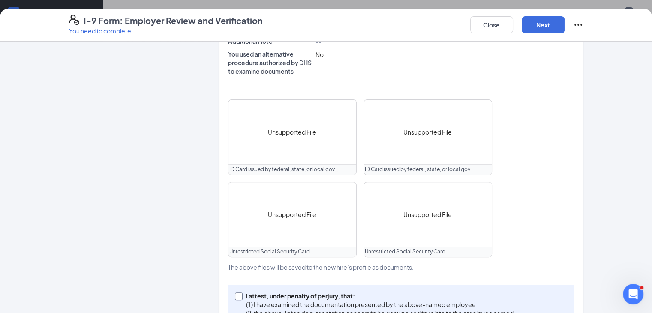
click at [235, 292] on span at bounding box center [239, 296] width 8 height 8
click at [235, 292] on input "I attest, under penalty of [PERSON_NAME], that: (1) I have examined the documen…" at bounding box center [238, 295] width 6 height 6
checkbox input "true"
click at [564, 30] on button "Next" at bounding box center [542, 24] width 43 height 17
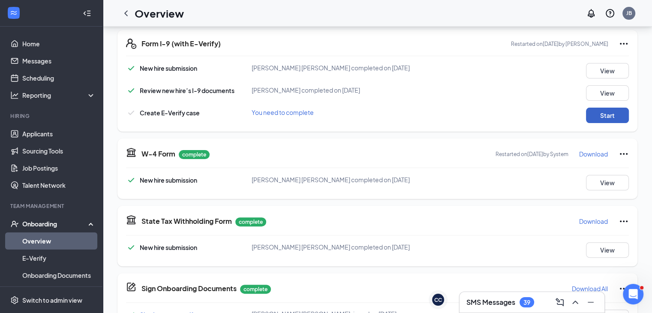
click at [588, 112] on button "Start" at bounding box center [607, 115] width 43 height 15
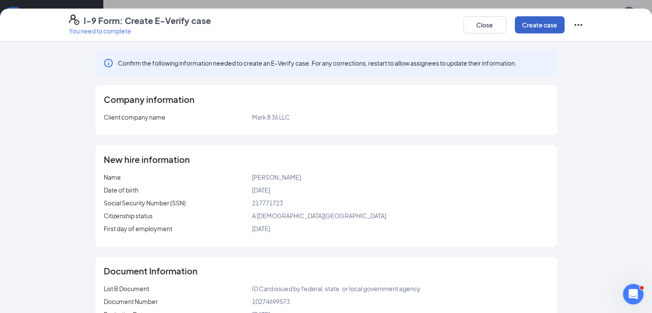
click at [564, 23] on button "Create case" at bounding box center [539, 24] width 50 height 17
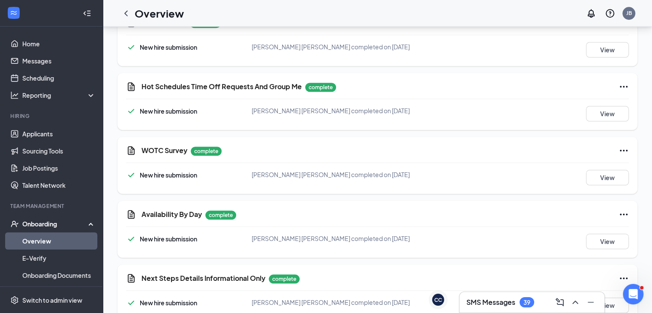
scroll to position [787, 0]
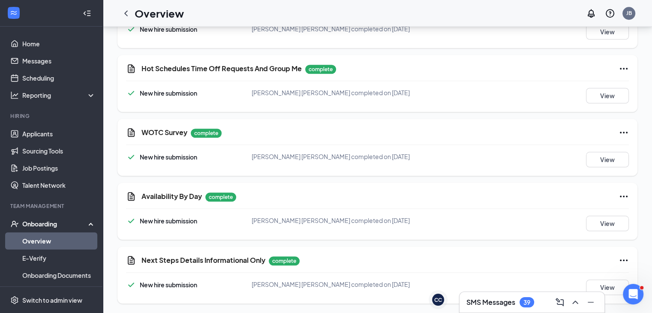
click at [22, 239] on link "Overview" at bounding box center [58, 240] width 73 height 17
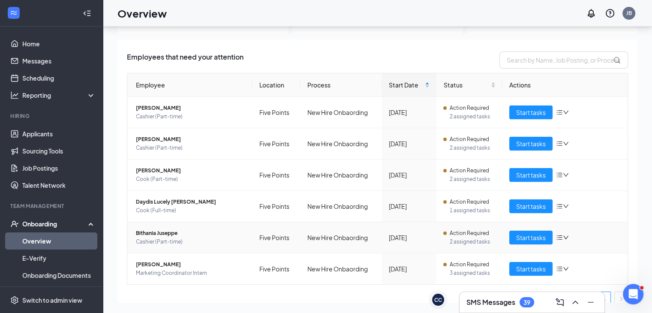
scroll to position [48, 0]
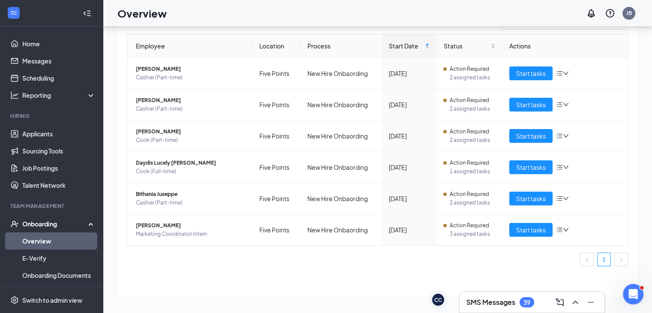
click at [71, 240] on link "Overview" at bounding box center [58, 240] width 73 height 17
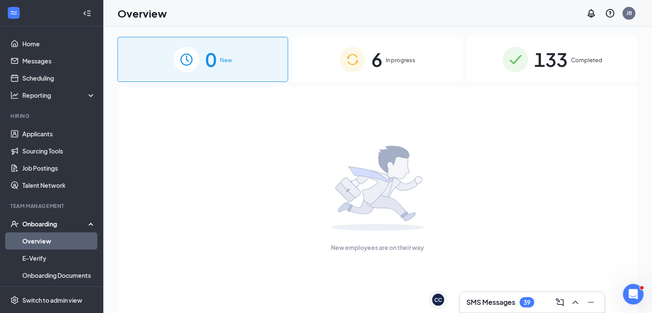
click at [386, 60] on span "In progress" at bounding box center [401, 60] width 30 height 9
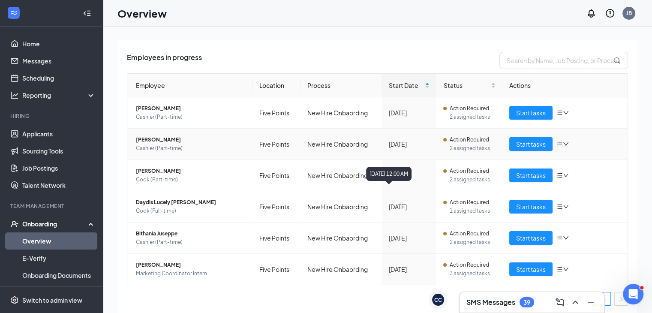
scroll to position [48, 0]
